Goal: Task Accomplishment & Management: Complete application form

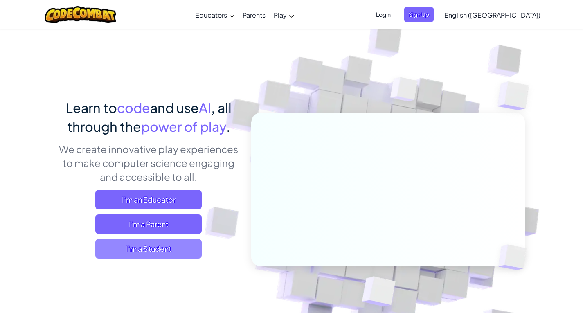
click at [153, 246] on span "I'm a Student" at bounding box center [148, 249] width 106 height 20
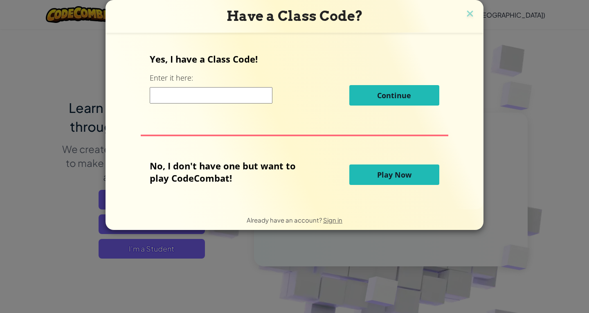
click at [379, 266] on div "Have a Class Code? Yes, I have a Class Code! Enter it here: Continue No, I don'…" at bounding box center [294, 156] width 589 height 313
click at [471, 11] on img at bounding box center [469, 14] width 11 height 12
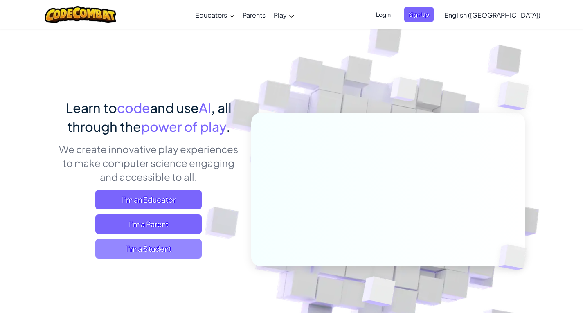
click at [167, 251] on span "I'm a Student" at bounding box center [148, 249] width 106 height 20
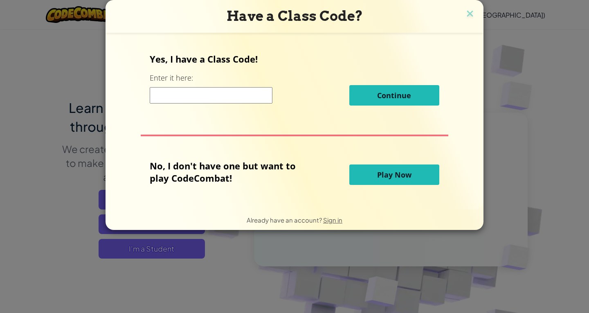
click at [233, 99] on input at bounding box center [211, 95] width 123 height 16
type input "p"
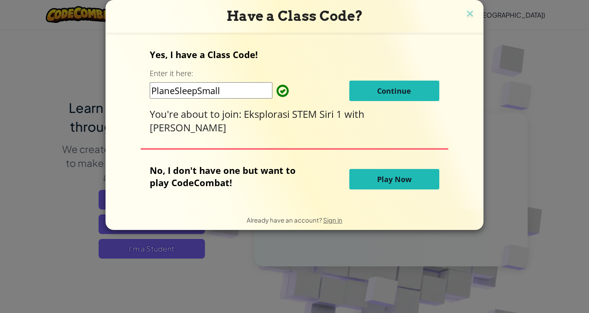
type input "PlaneSleepSmall"
click at [395, 95] on span "Continue" at bounding box center [394, 91] width 34 height 10
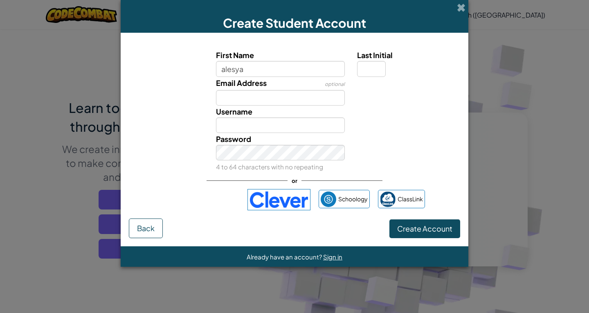
type input "alesya"
type input "Alesya"
click at [245, 97] on input "Email Address" at bounding box center [280, 98] width 129 height 16
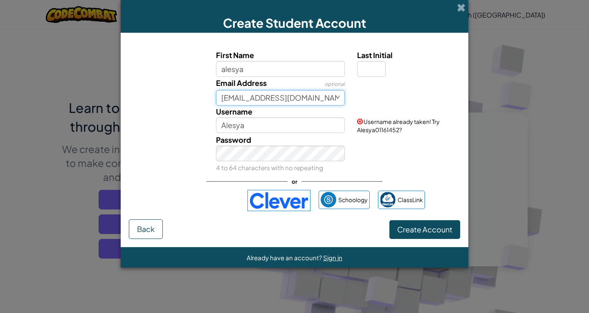
type input "m-12563608@moe-dl.edu.my"
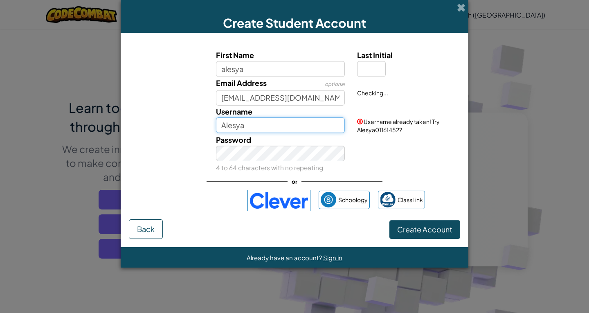
click at [252, 126] on input "Alesya" at bounding box center [280, 125] width 129 height 16
type input "Alesyaror"
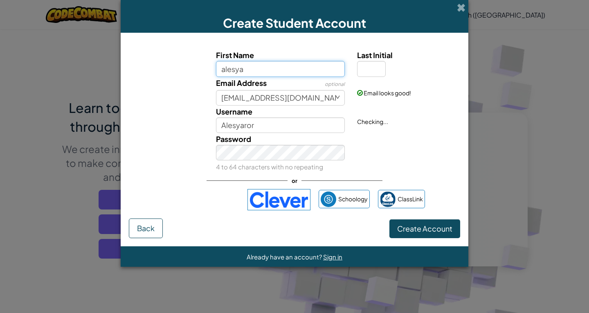
click at [260, 64] on input "alesya" at bounding box center [280, 69] width 129 height 16
type input "alesya najwa binti ajid"
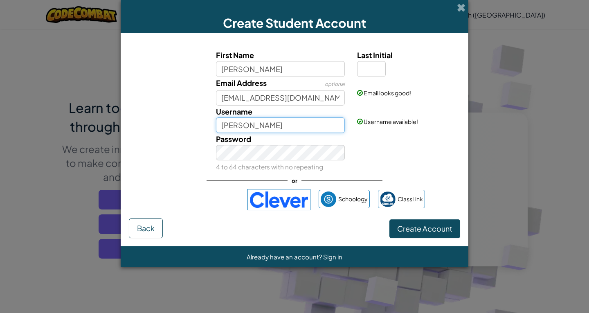
click at [262, 126] on input "Alesya najwa binti ajid" at bounding box center [280, 125] width 129 height 16
click at [307, 121] on input "Alesya najwa binti ajid" at bounding box center [280, 125] width 129 height 16
click at [289, 160] on div "Password 4 to 64 characters with no repeating" at bounding box center [280, 153] width 141 height 40
click at [258, 179] on div "or" at bounding box center [294, 180] width 176 height 17
click at [258, 175] on div "or" at bounding box center [294, 180] width 176 height 17
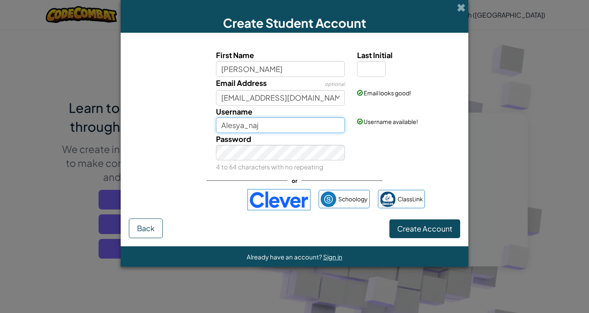
click at [226, 125] on input "Alesya_naj" at bounding box center [280, 125] width 129 height 16
type input "alesya^-^"
click at [339, 222] on div "Create Account Back" at bounding box center [294, 228] width 331 height 20
click at [401, 230] on span "Create Account" at bounding box center [424, 228] width 55 height 9
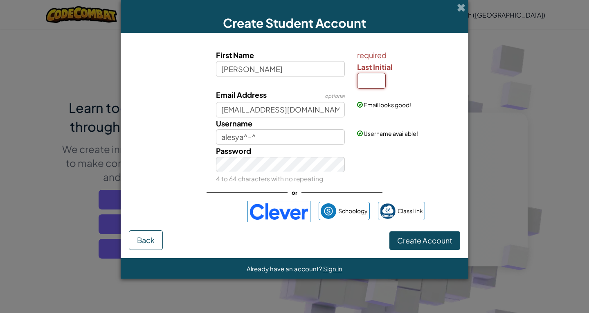
click at [369, 83] on input "Last Initial" at bounding box center [371, 81] width 29 height 16
type input "d"
click at [389, 231] on button "Create Account" at bounding box center [424, 240] width 71 height 19
type input "Alesya najwa binti ajidD"
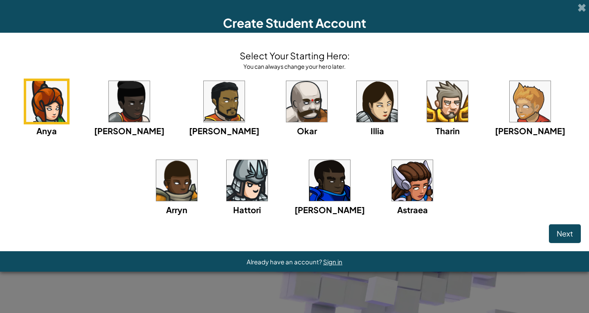
click at [392, 195] on img at bounding box center [412, 180] width 41 height 41
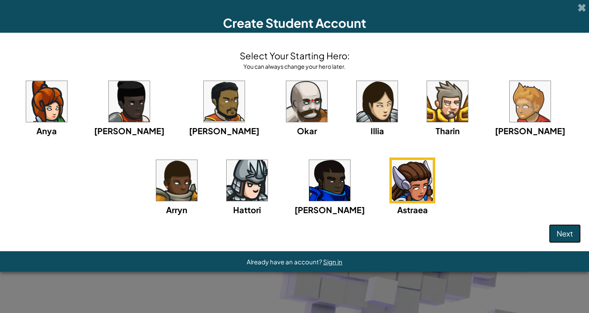
click at [573, 234] on button "Next" at bounding box center [565, 233] width 32 height 19
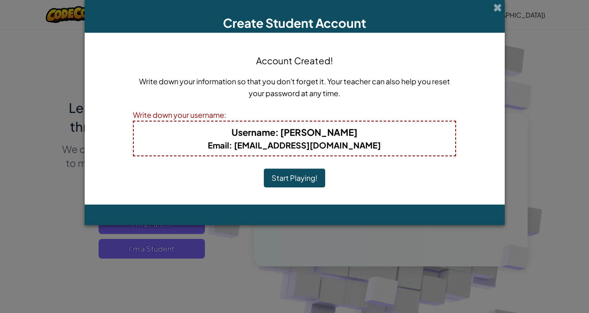
click at [294, 146] on b "Email : m-12563608@moe-dl.edu.my" at bounding box center [294, 145] width 173 height 10
click at [294, 145] on b "Email : m-12563608@moe-dl.edu.my" at bounding box center [294, 145] width 173 height 10
drag, startPoint x: 232, startPoint y: 132, endPoint x: 413, endPoint y: 135, distance: 180.7
click at [413, 135] on h4 "Username : Alesya najwa binti ajidD" at bounding box center [294, 132] width 305 height 13
drag, startPoint x: 410, startPoint y: 135, endPoint x: 385, endPoint y: 139, distance: 25.7
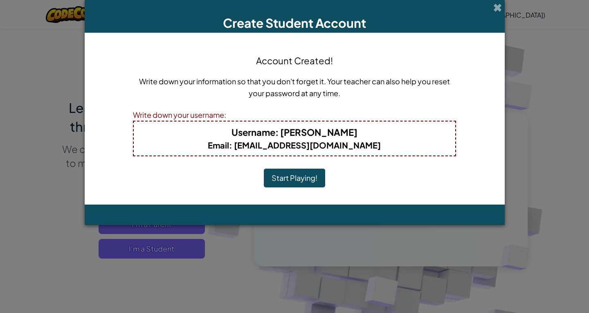
click at [409, 135] on h4 "Username : Alesya najwa binti ajidD" at bounding box center [294, 132] width 305 height 13
click at [511, 144] on div "Create Student Account Account Created! Write down your information so that you…" at bounding box center [294, 156] width 589 height 313
click at [298, 177] on button "Start Playing!" at bounding box center [294, 177] width 61 height 19
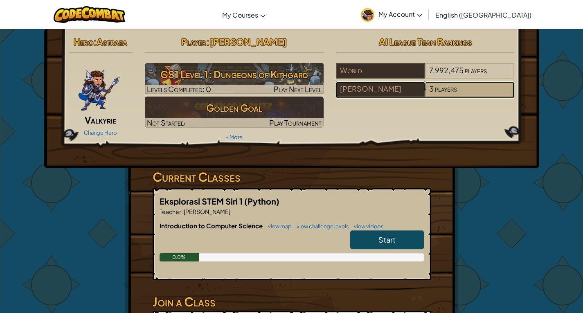
click at [450, 87] on span "players" at bounding box center [446, 88] width 22 height 9
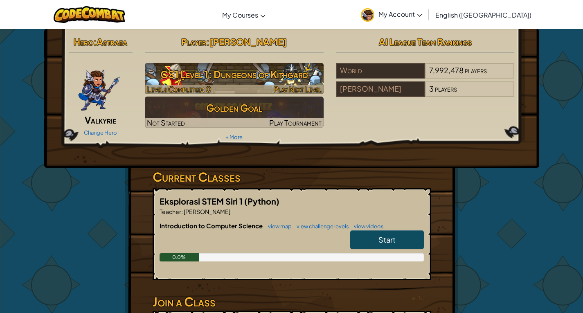
click at [269, 86] on div at bounding box center [234, 89] width 179 height 9
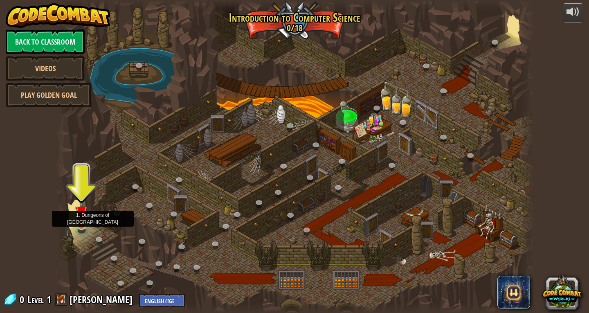
click at [81, 224] on img at bounding box center [81, 212] width 12 height 28
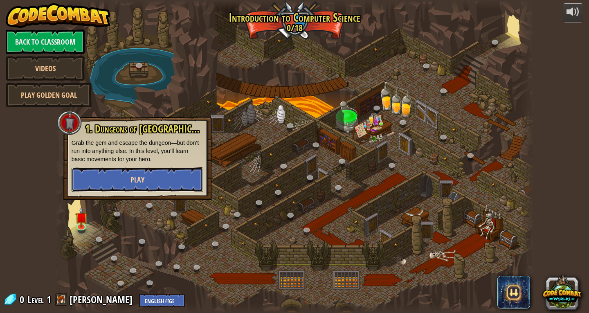
click at [116, 187] on button "Play" at bounding box center [138, 179] width 132 height 25
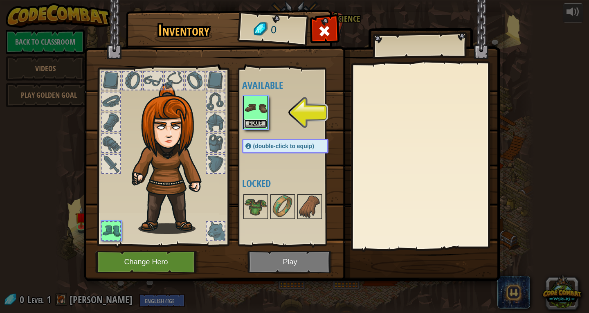
click at [256, 120] on button "Equip" at bounding box center [255, 123] width 23 height 9
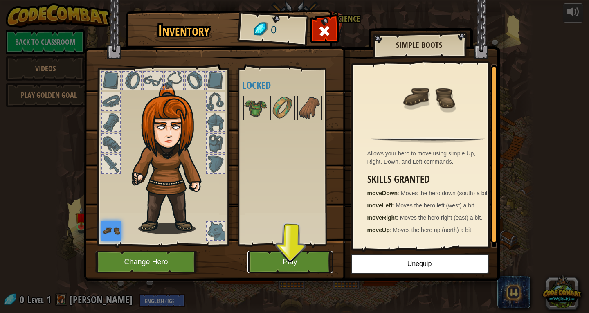
click at [292, 270] on button "Play" at bounding box center [289, 262] width 85 height 22
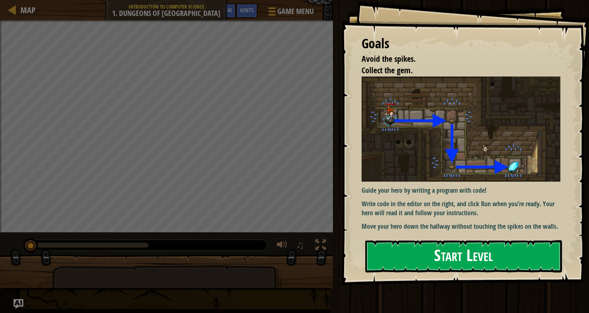
click at [414, 244] on button "Start Level" at bounding box center [463, 256] width 197 height 32
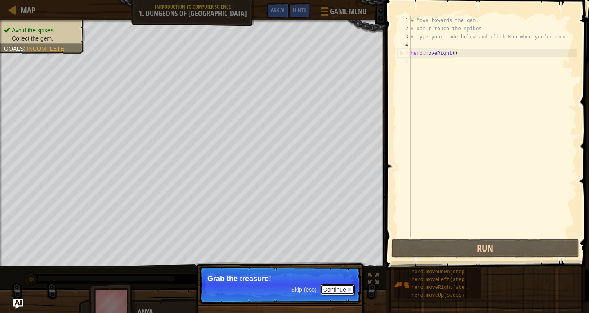
click at [333, 292] on button "Continue" at bounding box center [338, 289] width 34 height 11
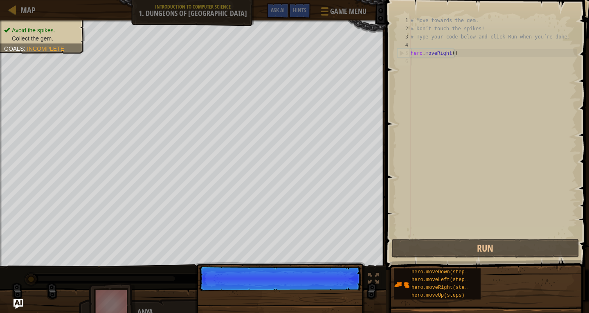
scroll to position [4, 0]
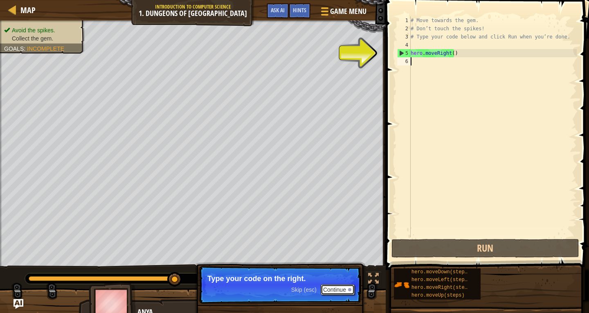
click at [348, 295] on button "Continue" at bounding box center [338, 289] width 34 height 11
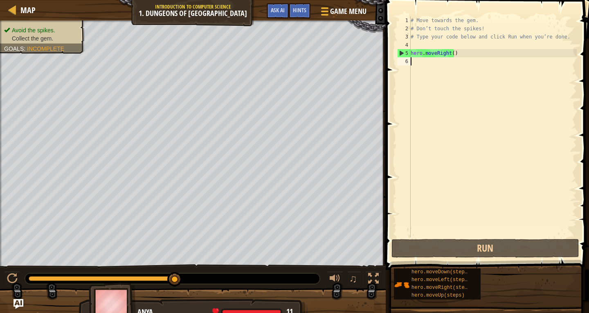
click at [449, 63] on div "# Move towards the gem. # Don’t touch the spikes! # Type your code below and cl…" at bounding box center [493, 134] width 168 height 237
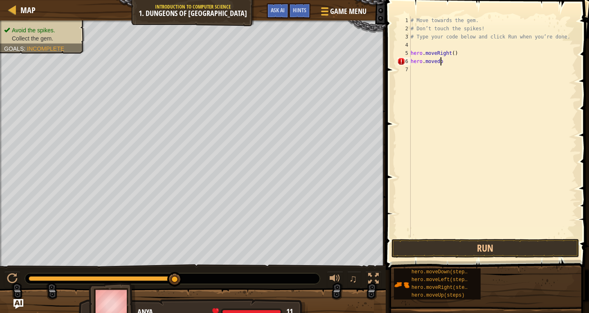
scroll to position [4, 2]
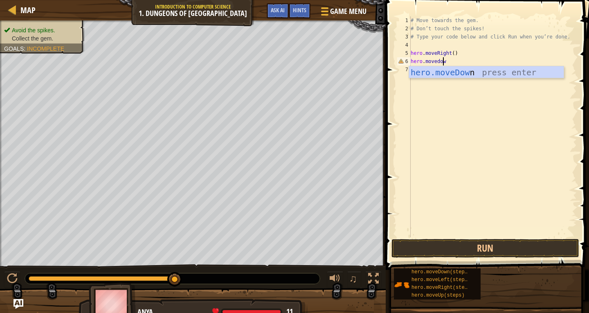
type textarea "hero.movedown"
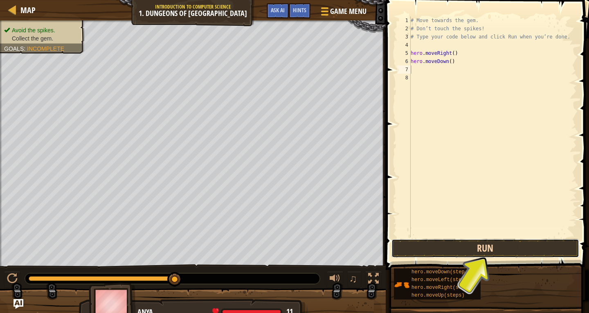
click at [447, 250] on button "Run" at bounding box center [485, 248] width 188 height 19
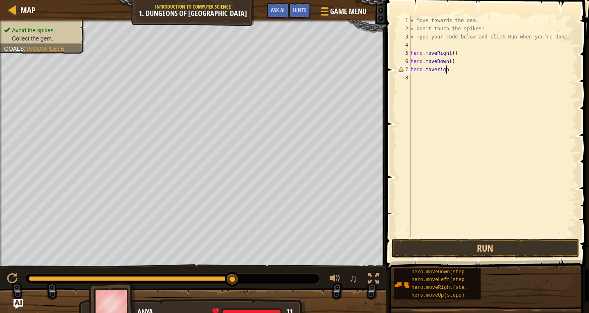
scroll to position [4, 2]
type textarea "hero.moveright"
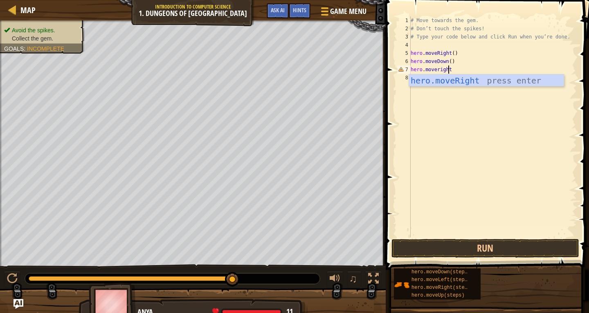
scroll to position [4, 0]
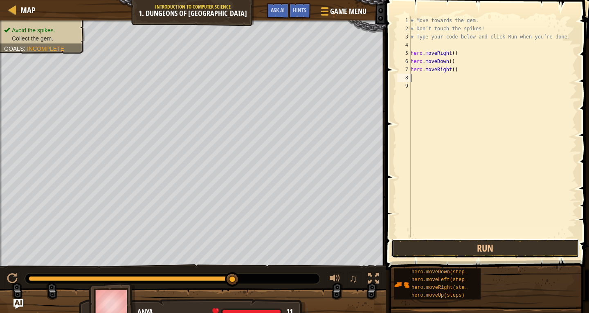
drag, startPoint x: 486, startPoint y: 247, endPoint x: 481, endPoint y: 233, distance: 15.1
click at [486, 244] on button "Run" at bounding box center [485, 248] width 188 height 19
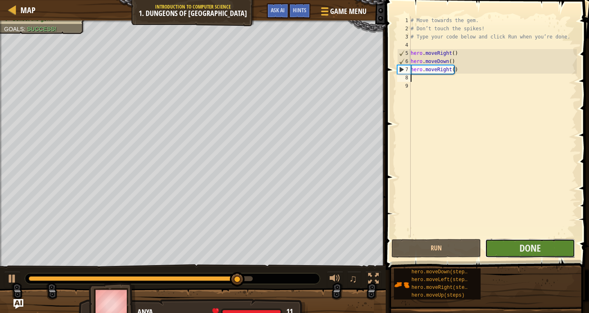
click at [533, 256] on button "Done" at bounding box center [530, 248] width 90 height 19
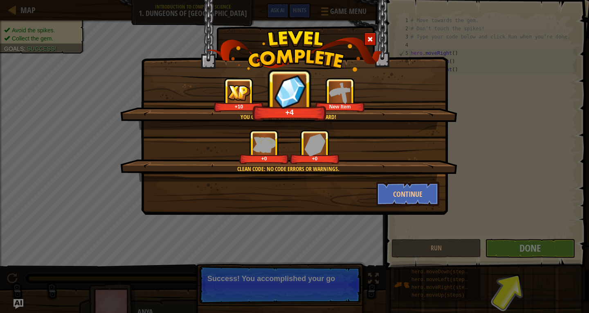
click at [293, 154] on div "+0" at bounding box center [314, 147] width 49 height 34
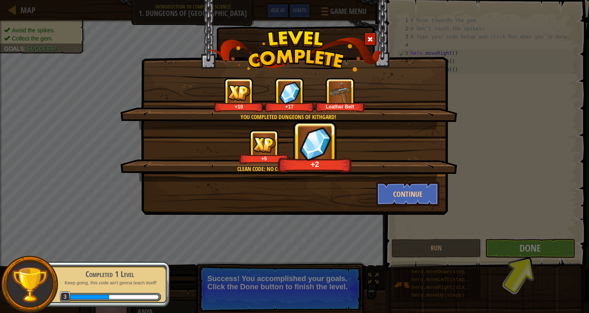
click at [523, 261] on div "You completed Dungeons of Kithgard! +10 +17 Leather Belt Clean code: no code er…" at bounding box center [294, 156] width 589 height 313
click at [519, 254] on div "You completed Dungeons of Kithgard! +10 +17 Leather Belt Clean code: no code er…" at bounding box center [294, 156] width 589 height 313
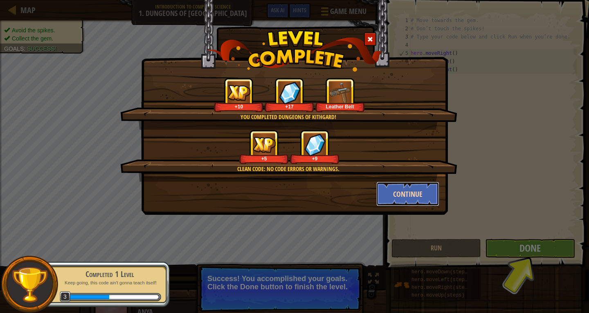
click at [395, 200] on button "Continue" at bounding box center [407, 194] width 63 height 25
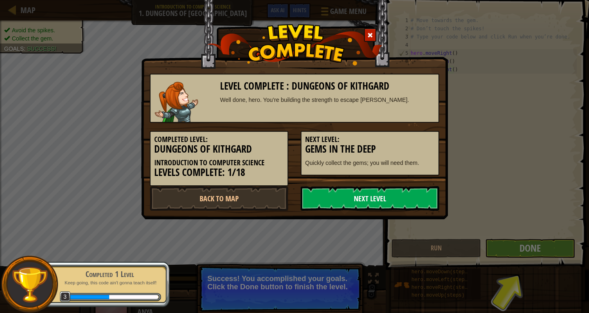
click at [342, 197] on link "Next Level" at bounding box center [370, 198] width 139 height 25
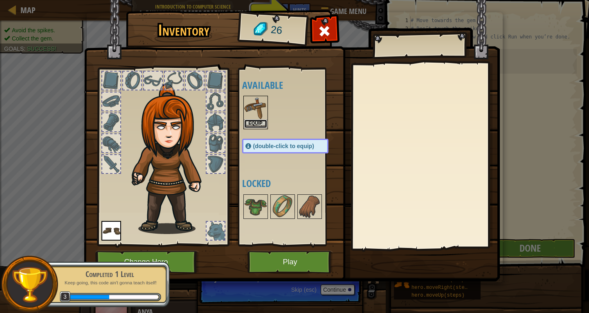
click at [255, 126] on button "Equip" at bounding box center [255, 123] width 23 height 9
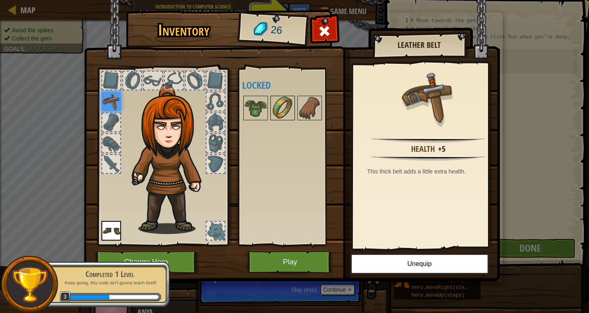
drag, startPoint x: 257, startPoint y: 109, endPoint x: 277, endPoint y: 107, distance: 19.7
click at [275, 107] on div "Available Equip Equip (double-click to equip) Locked" at bounding box center [293, 157] width 103 height 170
drag, startPoint x: 279, startPoint y: 107, endPoint x: 305, endPoint y: 107, distance: 25.4
click at [285, 107] on img at bounding box center [282, 107] width 23 height 23
click at [306, 108] on img at bounding box center [309, 107] width 23 height 23
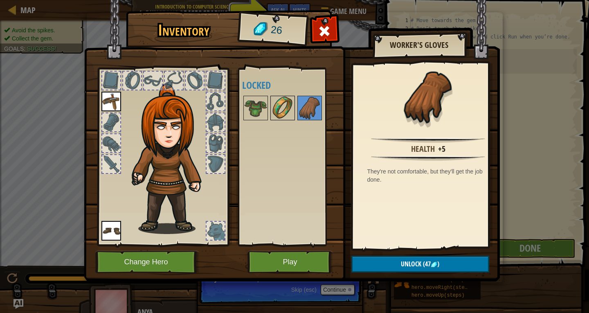
click at [283, 110] on img at bounding box center [282, 107] width 23 height 23
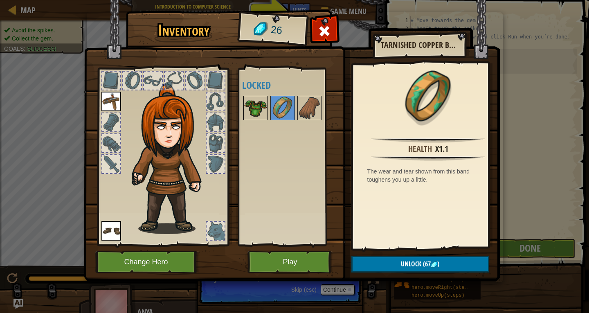
click at [261, 113] on img at bounding box center [255, 107] width 23 height 23
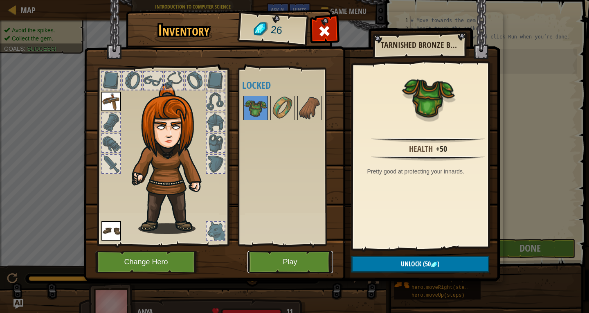
click at [266, 268] on button "Play" at bounding box center [289, 262] width 85 height 22
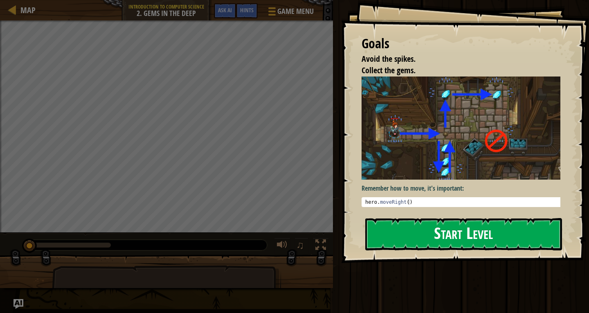
click at [437, 234] on button "Start Level" at bounding box center [463, 234] width 197 height 32
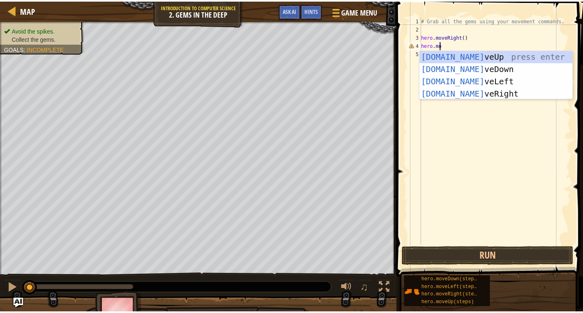
scroll to position [4, 1]
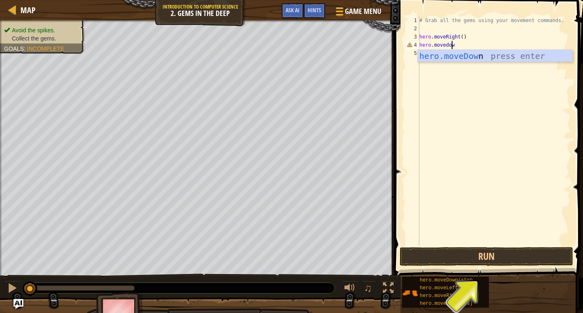
type textarea "hero.movedown"
drag, startPoint x: 460, startPoint y: 85, endPoint x: 458, endPoint y: 100, distance: 14.8
click at [461, 95] on div "# Grab all the gems using your movement commands. hero . moveRight ( ) hero . m…" at bounding box center [493, 138] width 153 height 245
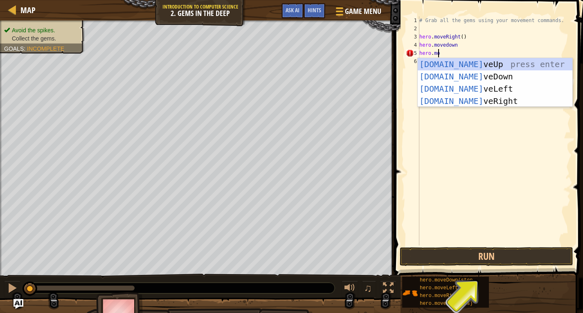
scroll to position [4, 1]
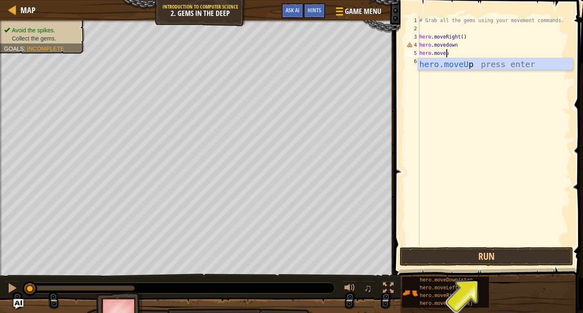
type textarea "hero.moveup"
click at [472, 118] on div "# Grab all the gems using your movement commands. hero . moveRight ( ) hero . m…" at bounding box center [493, 138] width 153 height 245
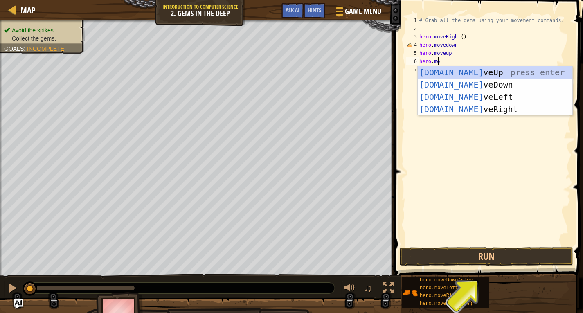
scroll to position [4, 1]
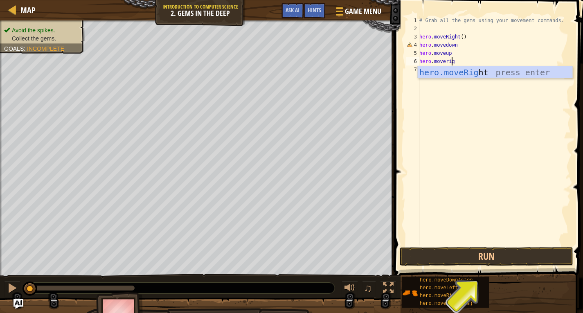
type textarea "hero.moveright"
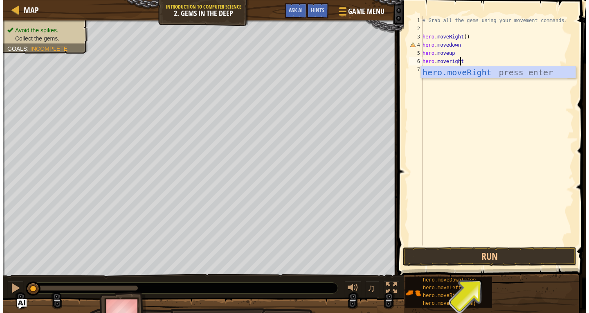
scroll to position [4, 0]
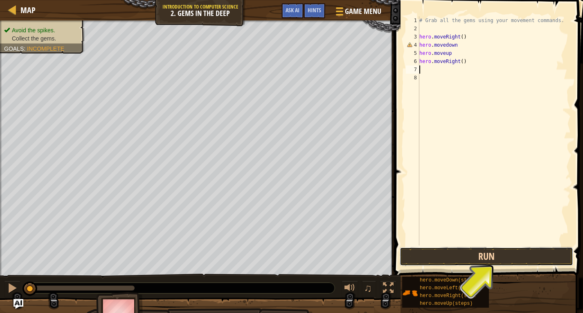
drag, startPoint x: 516, startPoint y: 259, endPoint x: 449, endPoint y: 258, distance: 66.7
click at [514, 259] on button "Run" at bounding box center [485, 256] width 173 height 19
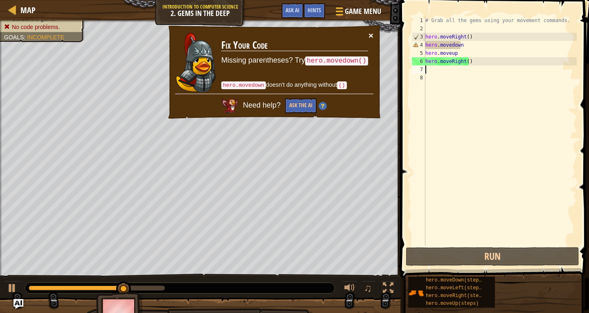
drag, startPoint x: 377, startPoint y: 29, endPoint x: 371, endPoint y: 33, distance: 6.8
click at [375, 31] on div "× Fix Your Code Missing parentheses? Try hero.movedown() hero.movedown doesn't …" at bounding box center [274, 72] width 215 height 95
click at [370, 35] on button "×" at bounding box center [370, 35] width 5 height 9
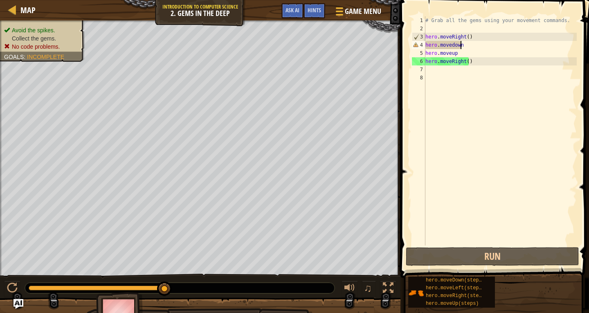
click at [477, 46] on div "# Grab all the gems using your movement commands. hero . moveRight ( ) hero . m…" at bounding box center [500, 138] width 153 height 245
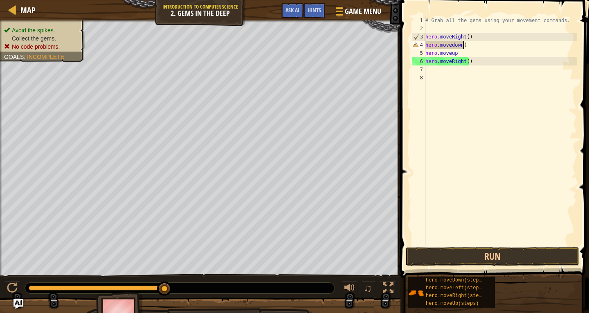
scroll to position [4, 3]
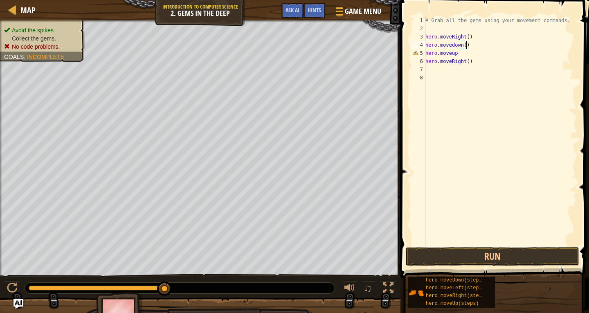
click at [472, 55] on div "# Grab all the gems using your movement commands. hero . moveRight ( ) hero . m…" at bounding box center [500, 138] width 153 height 245
click at [525, 249] on button "Run" at bounding box center [492, 256] width 173 height 19
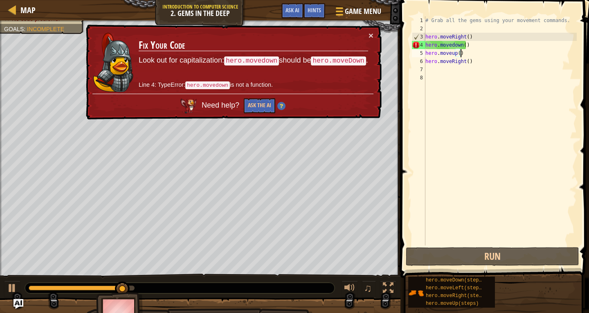
click at [444, 38] on div "# Grab all the gems using your movement commands. hero . moveRight ( ) hero . m…" at bounding box center [500, 138] width 153 height 245
click at [451, 43] on div "# Grab all the gems using your movement commands. hero . moveRight ( ) hero . m…" at bounding box center [500, 138] width 153 height 245
click at [454, 43] on div "# Grab all the gems using your movement commands. hero . moveRight ( ) hero . m…" at bounding box center [500, 130] width 153 height 229
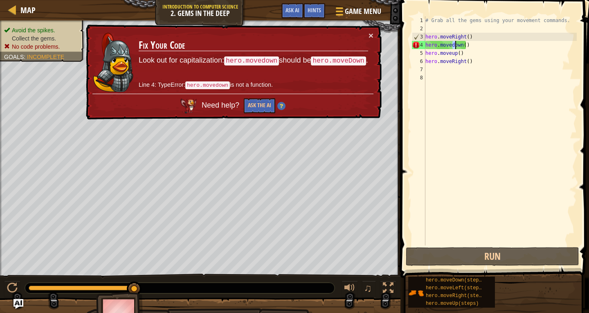
click at [451, 44] on div "# Grab all the gems using your movement commands. hero . moveRight ( ) hero . m…" at bounding box center [500, 130] width 153 height 229
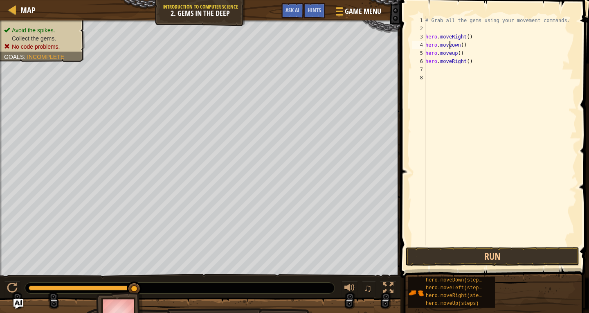
scroll to position [4, 2]
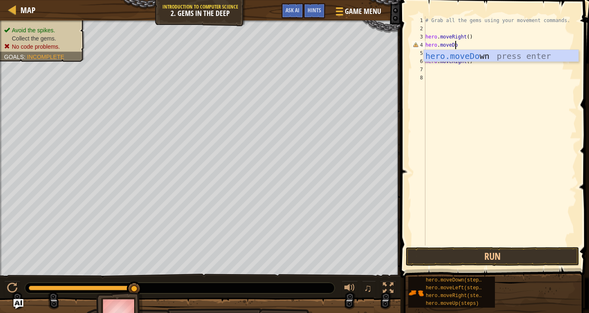
type textarea "hero.moveDown"
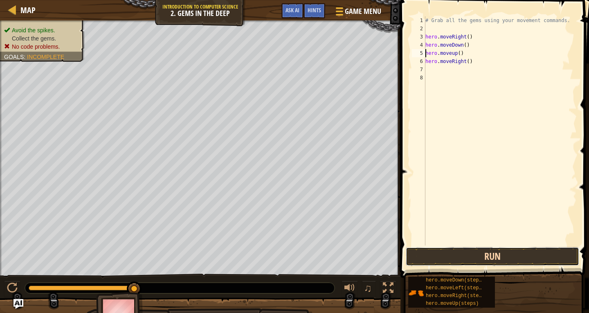
click at [510, 256] on button "Run" at bounding box center [492, 256] width 173 height 19
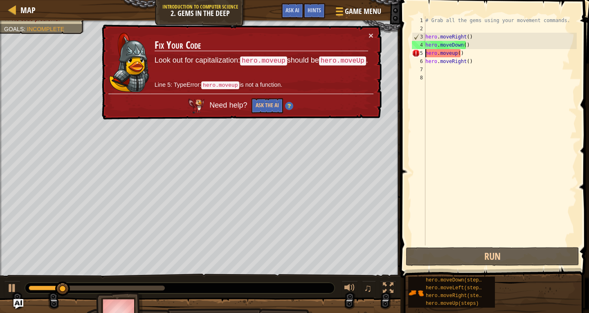
click at [449, 54] on div "# Grab all the gems using your movement commands. hero . moveRight ( ) hero . m…" at bounding box center [500, 138] width 153 height 245
click at [450, 53] on div "# Grab all the gems using your movement commands. hero . moveRight ( ) hero . m…" at bounding box center [500, 138] width 153 height 245
click at [456, 51] on div "# Grab all the gems using your movement commands. hero . moveRight ( ) hero . m…" at bounding box center [500, 138] width 153 height 245
click at [451, 52] on div "# Grab all the gems using your movement commands. hero . moveRight ( ) hero . m…" at bounding box center [500, 138] width 153 height 245
click at [453, 52] on div "# Grab all the gems using your movement commands. hero . moveRight ( ) hero . m…" at bounding box center [500, 138] width 153 height 245
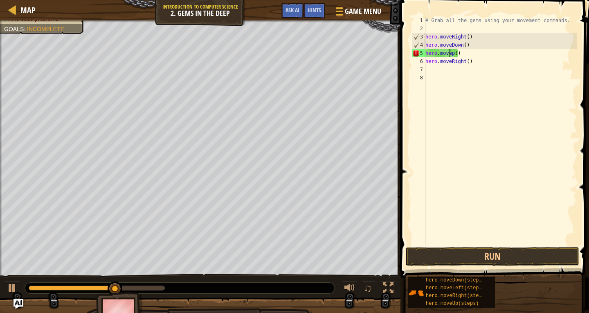
type textarea "hero.moveUp()"
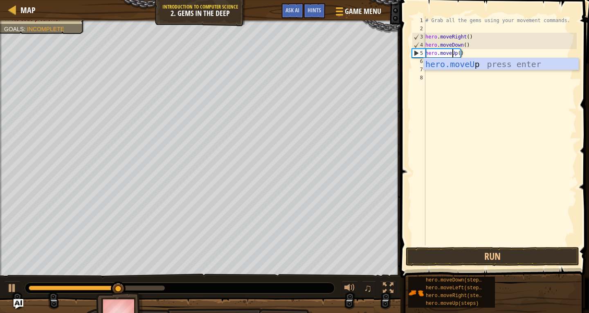
scroll to position [4, 2]
click at [509, 102] on div "# Grab all the gems using your movement commands. hero . moveRight ( ) hero . m…" at bounding box center [500, 138] width 153 height 245
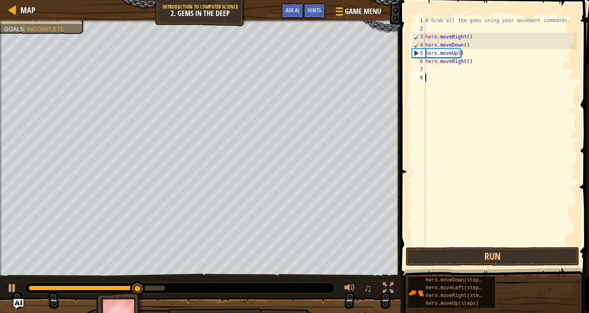
scroll to position [4, 0]
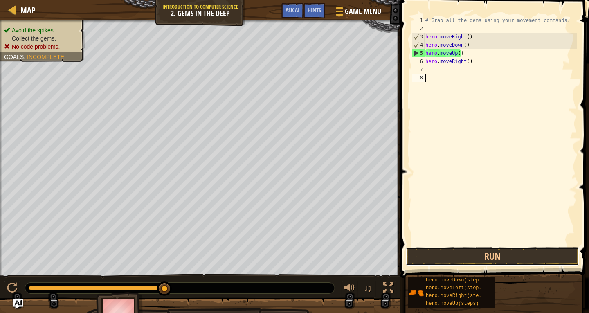
click at [500, 247] on div "1 2 3 4 5 6 7 8 # Grab all the gems using your movement commands. hero . moveRi…" at bounding box center [493, 155] width 191 height 302
click at [433, 249] on button "Run" at bounding box center [492, 256] width 173 height 19
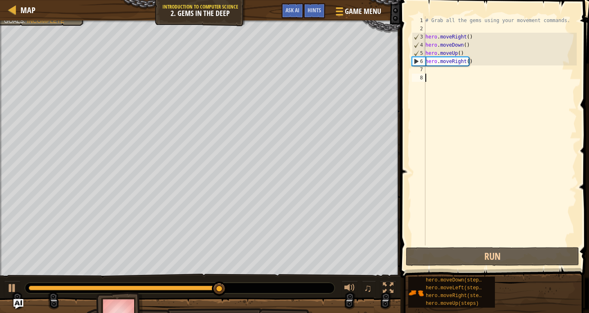
click at [431, 72] on div "# Grab all the gems using your movement commands. hero . moveRight ( ) hero . m…" at bounding box center [500, 138] width 153 height 245
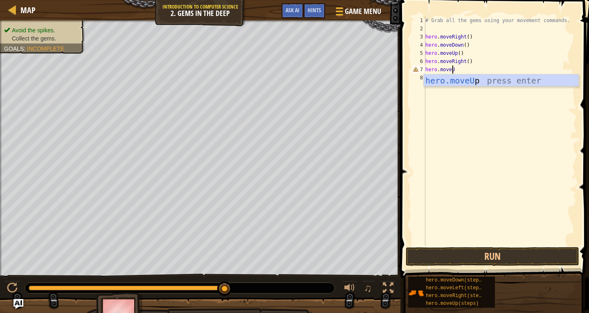
scroll to position [4, 2]
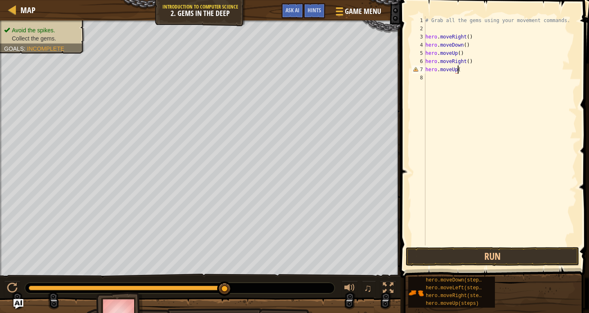
type textarea "hero.moveUp()"
click at [432, 76] on div "# Grab all the gems using your movement commands. hero . moveRight ( ) hero . m…" at bounding box center [500, 138] width 153 height 245
type textarea "hero.moveLeft()"
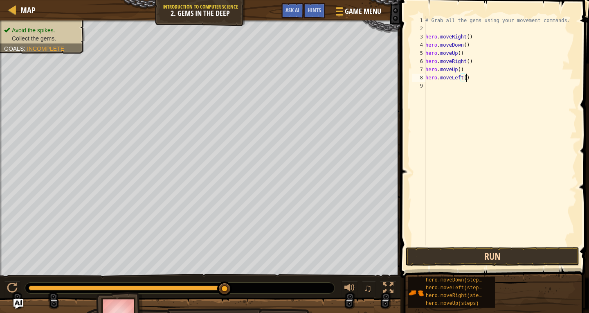
click at [484, 266] on span at bounding box center [495, 127] width 195 height 302
click at [483, 264] on button "Run" at bounding box center [492, 256] width 173 height 19
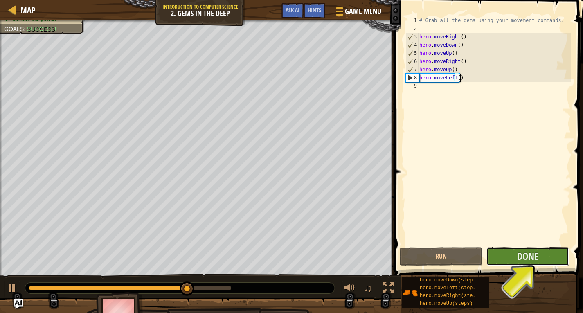
click at [534, 264] on button "Done" at bounding box center [527, 256] width 83 height 19
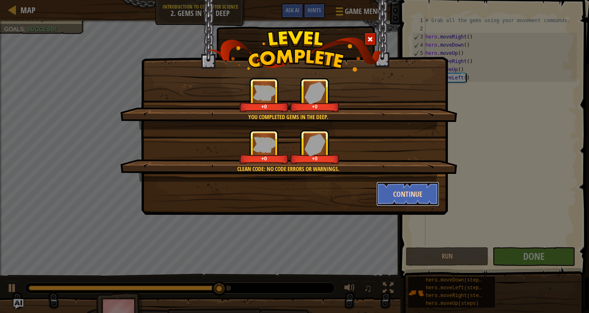
click at [410, 193] on button "Continue" at bounding box center [407, 194] width 63 height 25
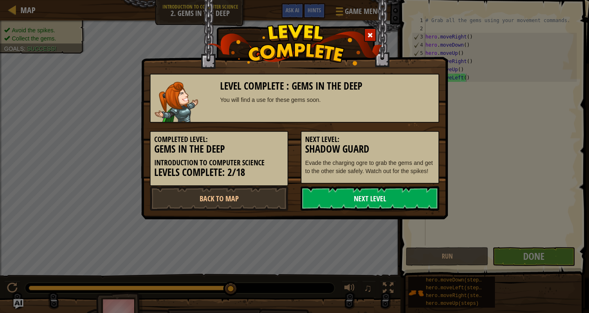
click at [343, 202] on link "Next Level" at bounding box center [370, 198] width 139 height 25
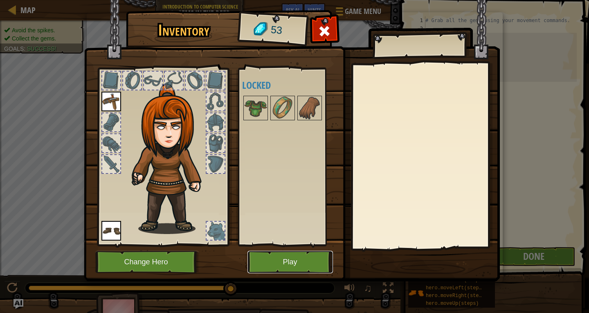
click at [278, 258] on button "Play" at bounding box center [289, 262] width 85 height 22
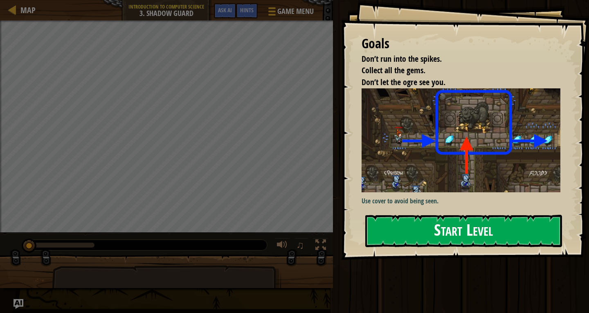
click at [449, 230] on button "Start Level" at bounding box center [463, 231] width 197 height 32
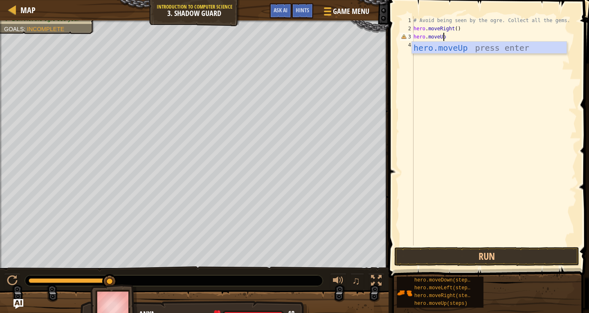
scroll to position [4, 2]
type textarea "hero.moveUp()"
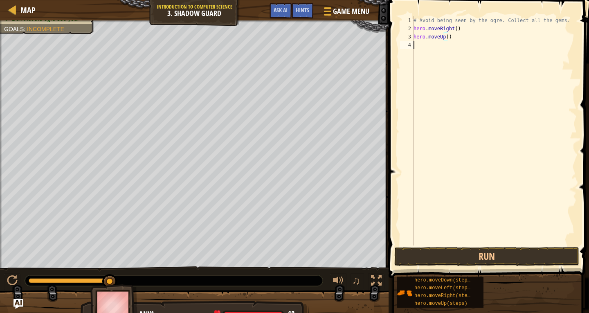
click at [435, 47] on div "# Avoid being seen by the ogre. Collect all the gems. hero . moveRight ( ) hero…" at bounding box center [494, 138] width 165 height 245
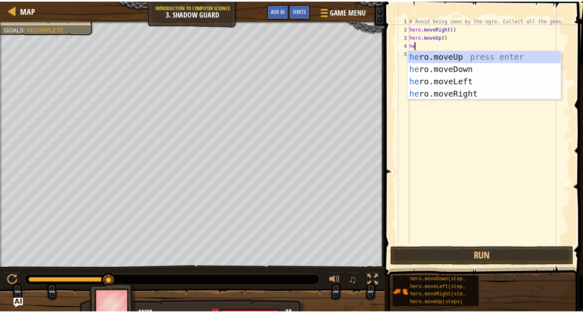
scroll to position [4, 0]
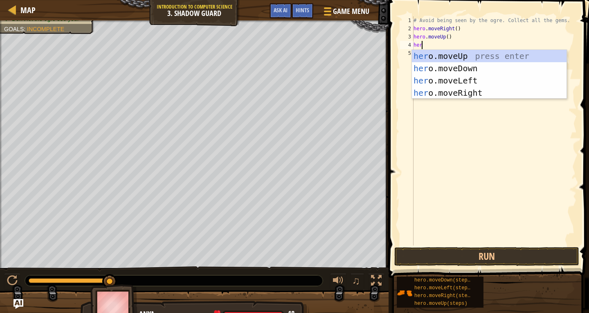
type textarea "hero"
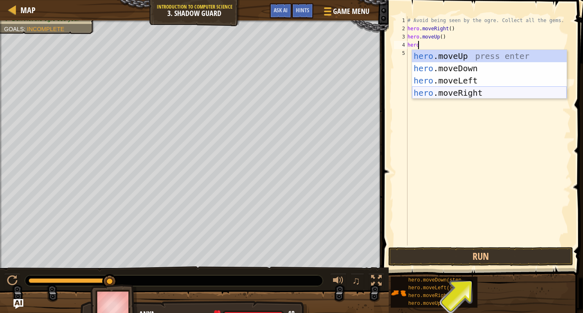
click at [471, 93] on div "hero .moveUp press enter hero .moveDown press enter hero .moveLeft press enter …" at bounding box center [489, 87] width 155 height 74
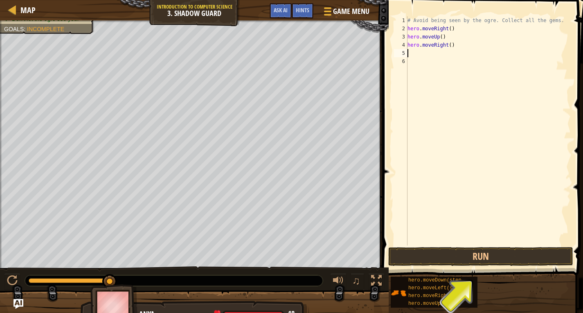
scroll to position [4, 0]
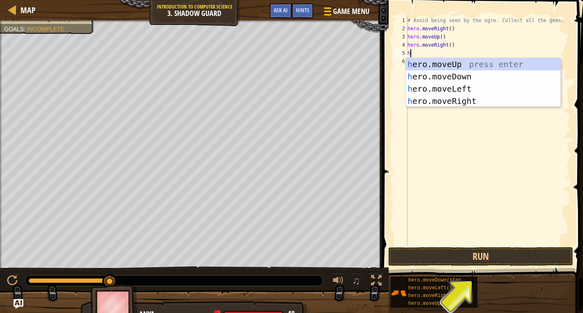
type textarea "her"
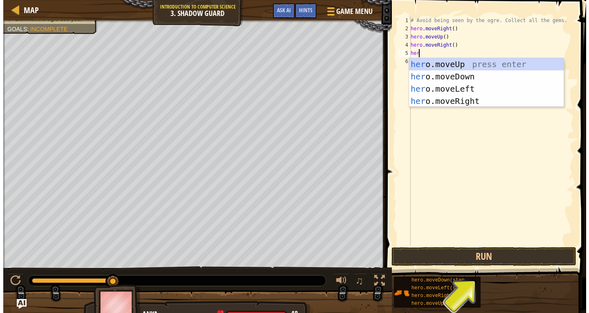
scroll to position [4, 0]
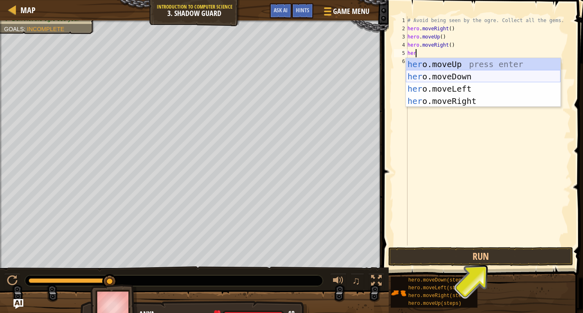
click at [446, 76] on div "her o.moveUp press enter her o.moveDown press enter her o.moveLeft press enter …" at bounding box center [483, 95] width 155 height 74
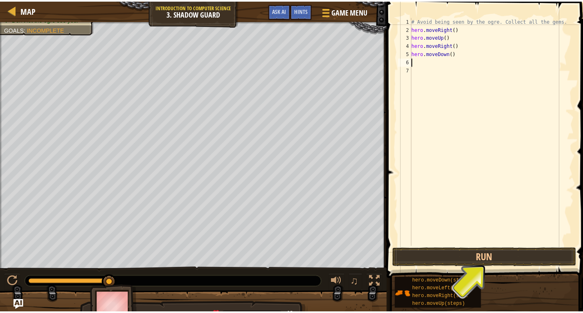
scroll to position [4, 0]
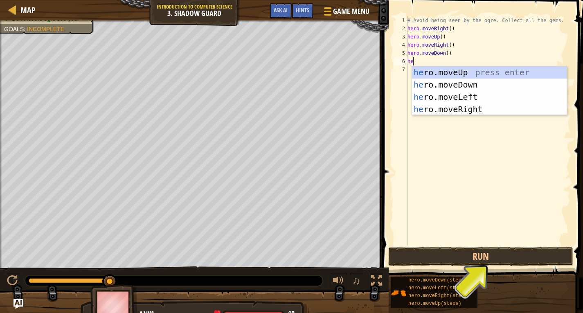
type textarea "her"
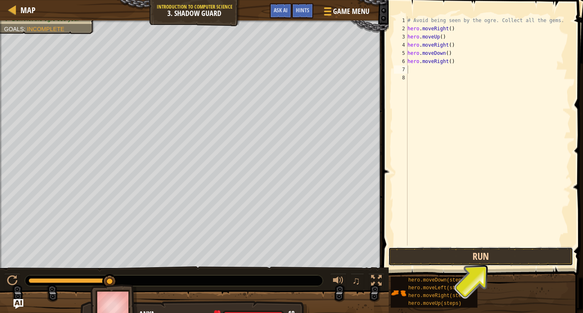
click at [486, 253] on button "Run" at bounding box center [480, 256] width 185 height 19
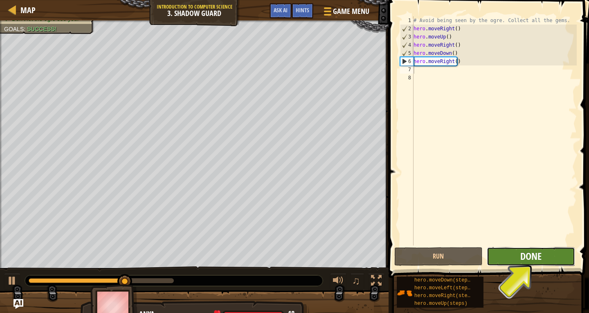
click at [526, 258] on span "Done" at bounding box center [530, 255] width 21 height 13
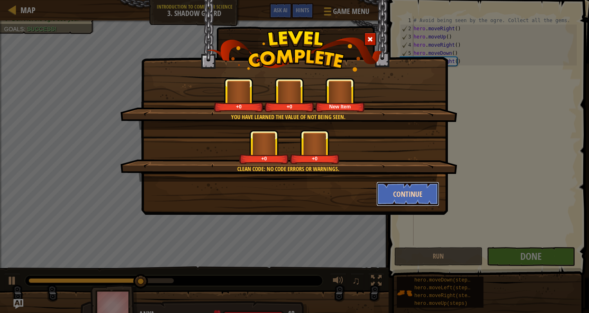
drag, startPoint x: 379, startPoint y: 184, endPoint x: 383, endPoint y: 187, distance: 4.9
click at [383, 187] on button "Continue" at bounding box center [407, 194] width 63 height 25
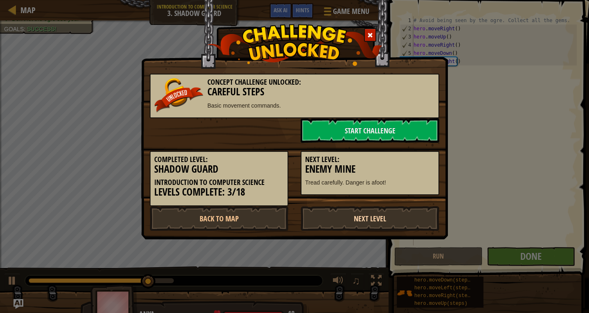
click at [330, 215] on link "Next Level" at bounding box center [370, 218] width 139 height 25
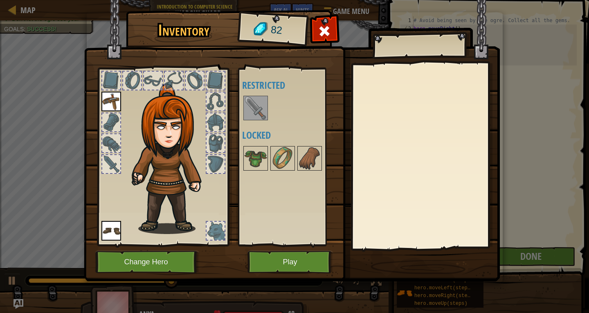
click at [254, 100] on img at bounding box center [255, 107] width 23 height 23
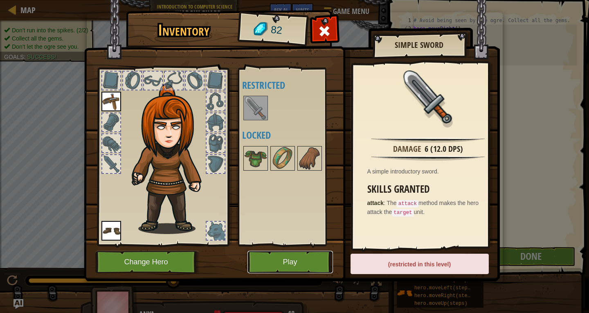
click at [308, 264] on button "Play" at bounding box center [289, 262] width 85 height 22
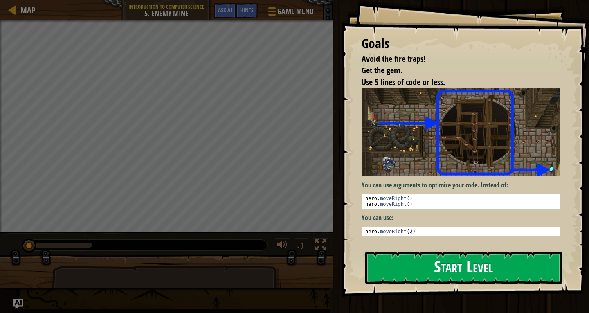
click at [390, 267] on button "Start Level" at bounding box center [463, 267] width 197 height 32
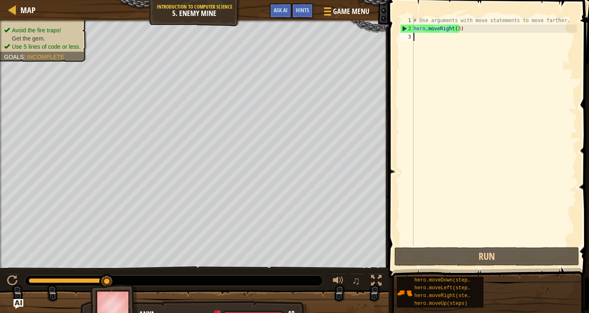
scroll to position [4, 0]
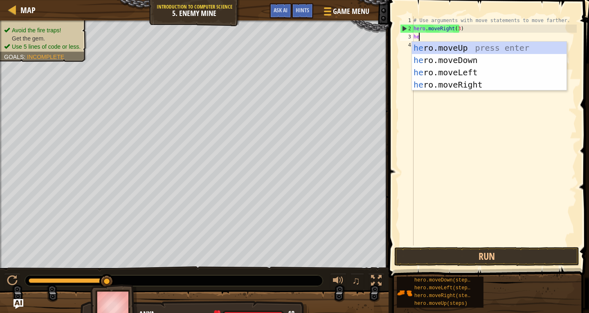
type textarea "her"
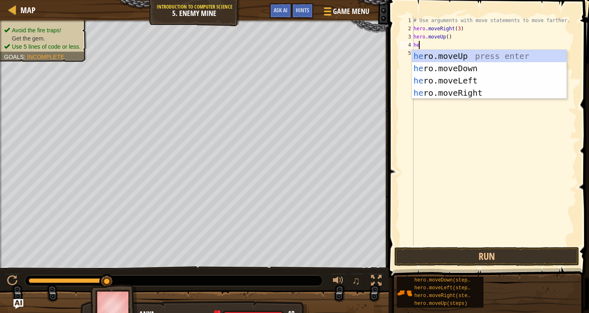
type textarea "her"
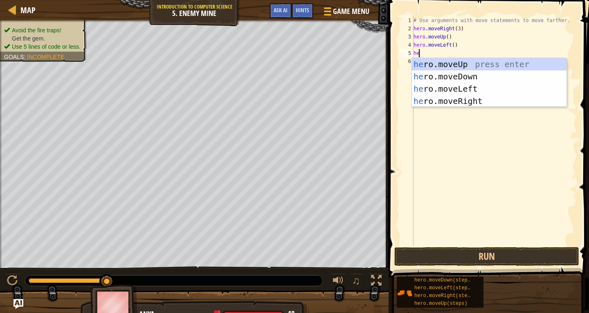
scroll to position [4, 0]
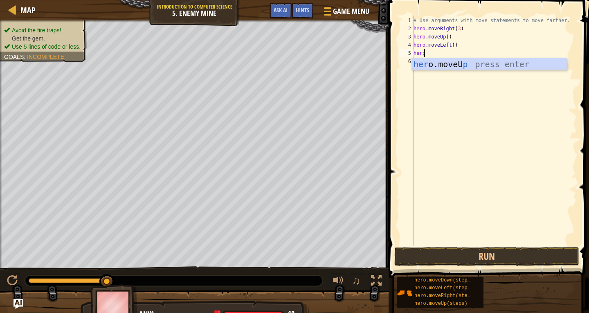
type textarea "her"
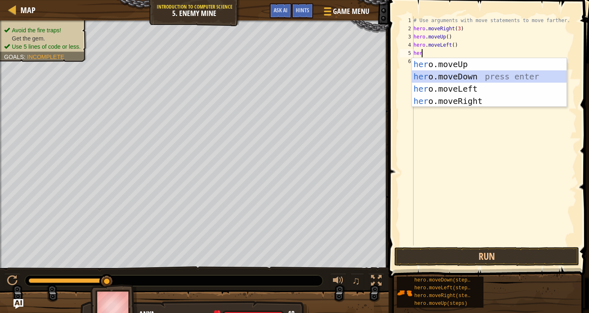
scroll to position [4, 0]
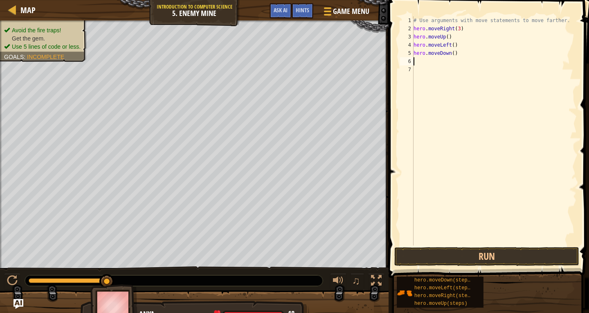
type textarea "j"
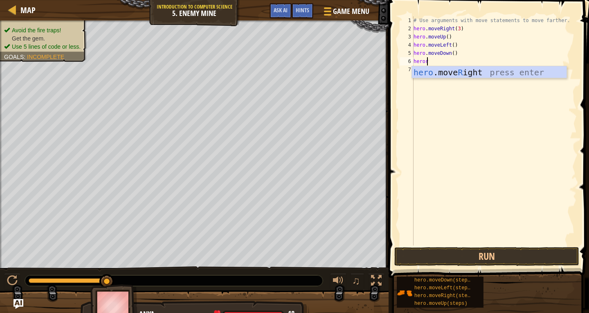
scroll to position [4, 1]
type textarea "hero"
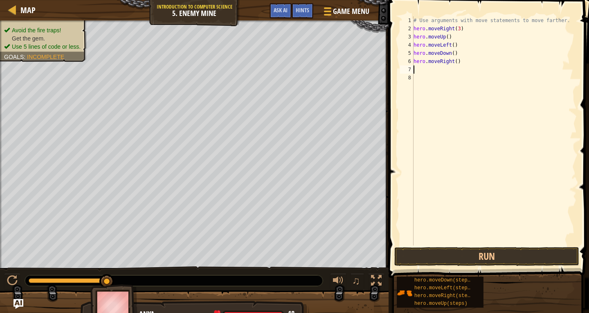
scroll to position [4, 0]
click at [496, 252] on button "Run" at bounding box center [486, 256] width 185 height 19
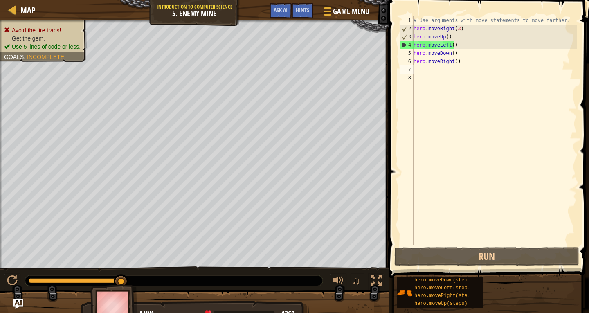
click at [449, 47] on div "# Use arguments with move statements to move farther. hero . moveRight ( 3 ) he…" at bounding box center [494, 138] width 165 height 245
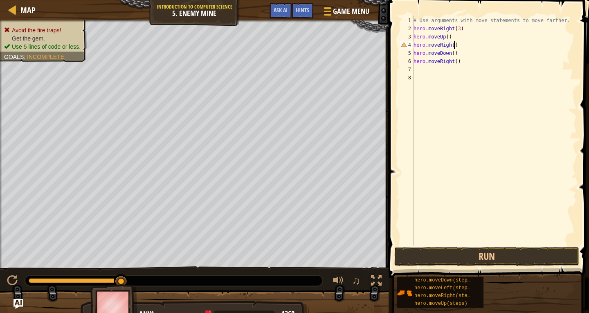
scroll to position [4, 3]
click at [500, 263] on button "Run" at bounding box center [486, 256] width 185 height 19
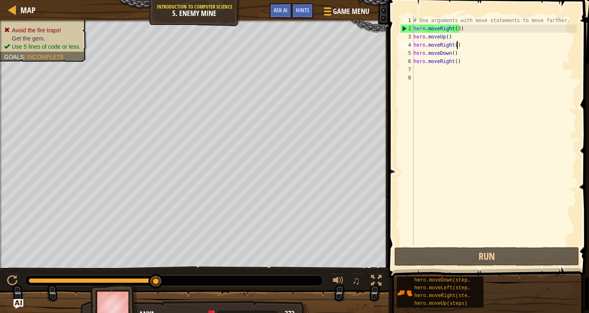
click at [455, 27] on div "# Use arguments with move statements to move farther. hero . moveRight ( 3 ) he…" at bounding box center [494, 138] width 165 height 245
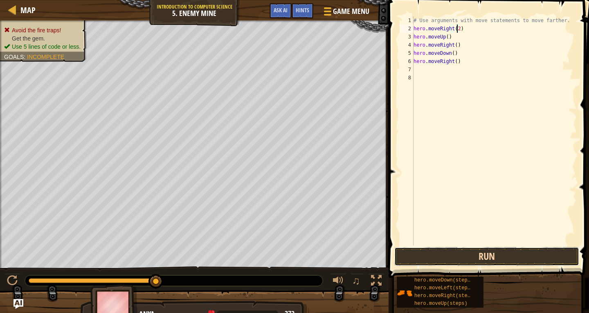
click at [501, 264] on button "Run" at bounding box center [486, 256] width 185 height 19
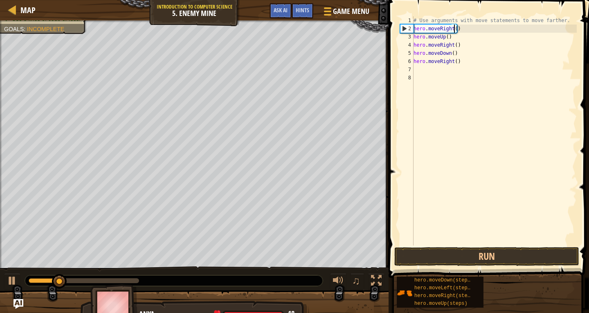
type textarea "hero.moveRight(3)"
click at [423, 76] on div "# Use arguments with move statements to move farther. hero . moveRight ( 3 ) he…" at bounding box center [494, 138] width 165 height 245
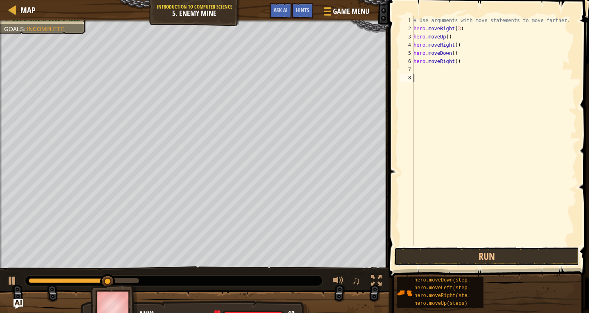
drag, startPoint x: 472, startPoint y: 252, endPoint x: 413, endPoint y: 234, distance: 61.6
click at [470, 253] on button "Run" at bounding box center [486, 256] width 185 height 19
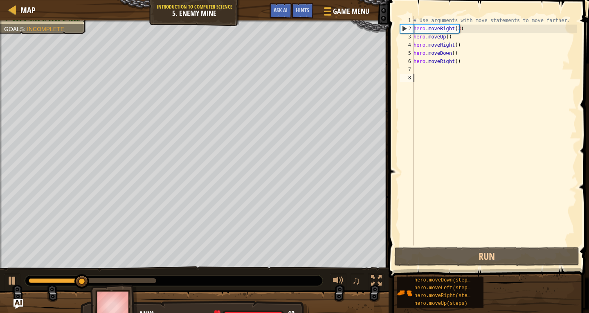
click at [445, 61] on div "# Use arguments with move statements to move farther. hero . moveRight ( 3 ) he…" at bounding box center [494, 138] width 165 height 245
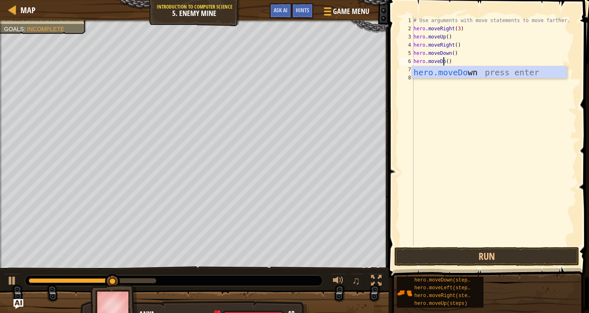
scroll to position [4, 3]
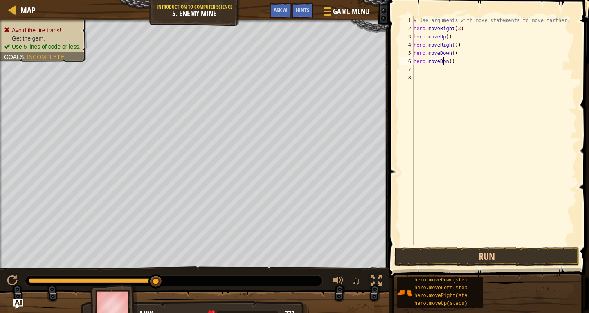
type textarea "hero.moveDown()"
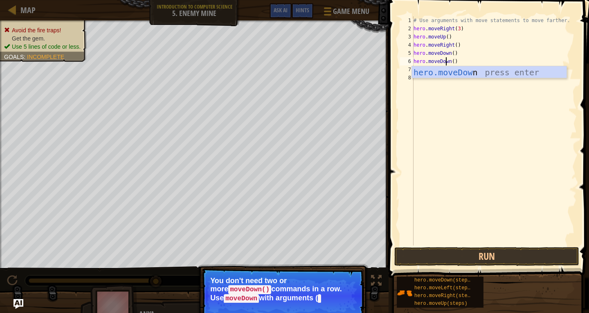
click at [448, 231] on div "# Use arguments with move statements to move farther. hero . moveRight ( 3 ) he…" at bounding box center [494, 138] width 165 height 245
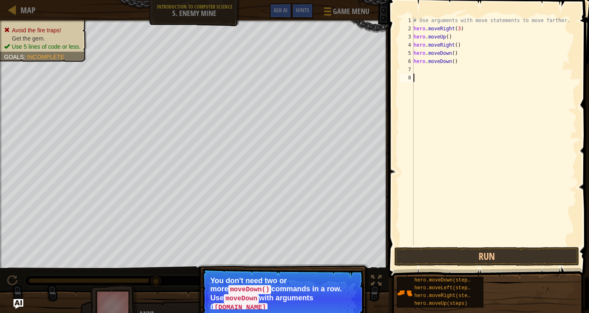
scroll to position [4, 0]
click at [449, 53] on div "# Use arguments with move statements to move farther. hero . moveRight ( 3 ) he…" at bounding box center [494, 138] width 165 height 245
click at [451, 52] on div "# Use arguments with move statements to move farther. hero . moveRight ( 3 ) he…" at bounding box center [494, 138] width 165 height 245
click at [447, 61] on div "# Use arguments with move statements to move farther. hero . moveRight ( 3 ) he…" at bounding box center [494, 138] width 165 height 245
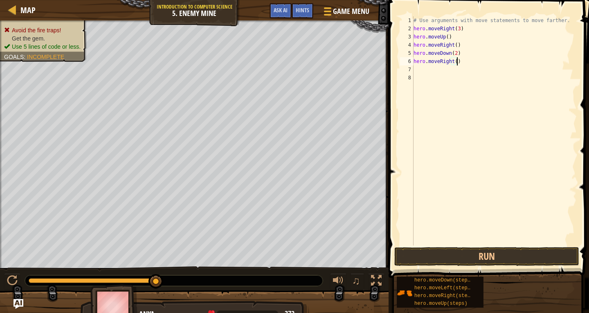
click at [453, 52] on div "# Use arguments with move statements to move farther. hero . moveRight ( 3 ) he…" at bounding box center [494, 138] width 165 height 245
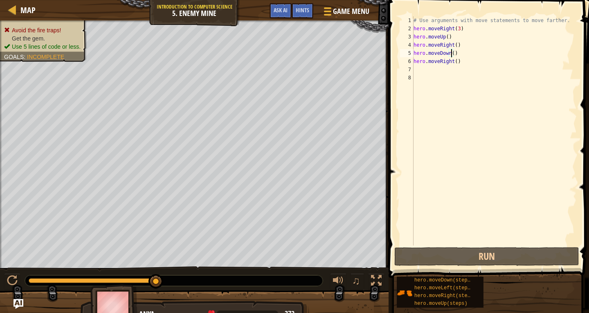
type textarea "hero.moveDown(3)"
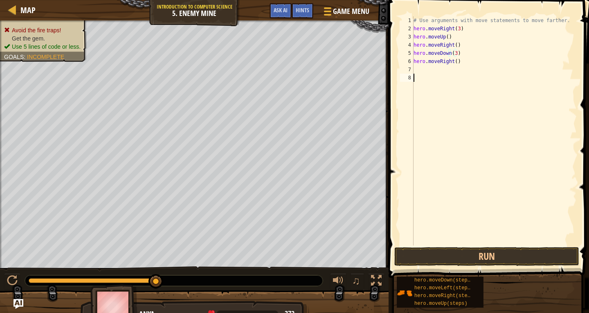
drag, startPoint x: 478, startPoint y: 77, endPoint x: 473, endPoint y: 81, distance: 6.5
click at [478, 78] on div "# Use arguments with move statements to move farther. hero . moveRight ( 3 ) he…" at bounding box center [494, 138] width 165 height 245
click at [422, 74] on div "# Use arguments with move statements to move farther. hero . moveRight ( 3 ) he…" at bounding box center [494, 138] width 165 height 245
click at [425, 68] on div "# Use arguments with move statements to move farther. hero . moveRight ( 3 ) he…" at bounding box center [494, 138] width 165 height 245
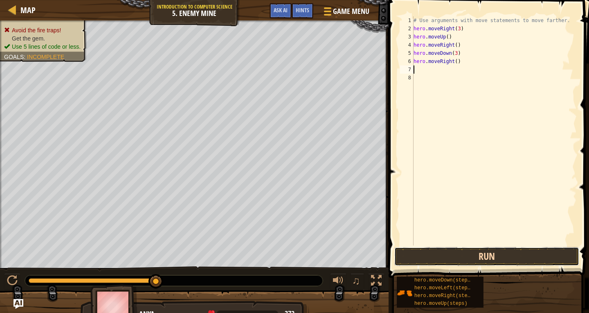
click at [471, 258] on button "Run" at bounding box center [486, 256] width 185 height 19
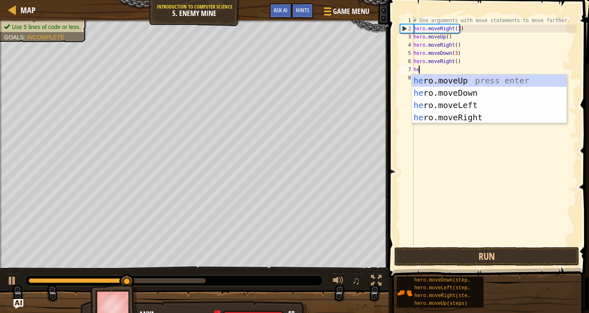
type textarea "her"
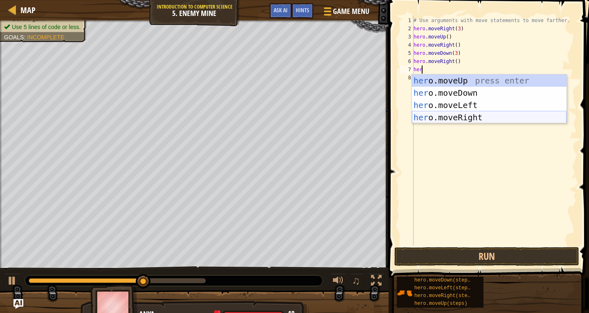
click at [442, 115] on div "her o.moveUp press enter her o.moveDown press enter her o.moveLeft press enter …" at bounding box center [489, 111] width 155 height 74
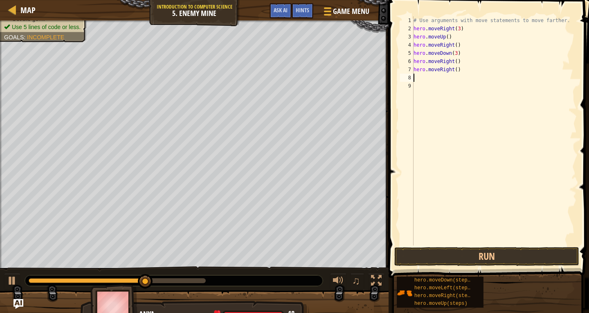
scroll to position [4, 0]
click at [494, 256] on button "Run" at bounding box center [486, 256] width 185 height 19
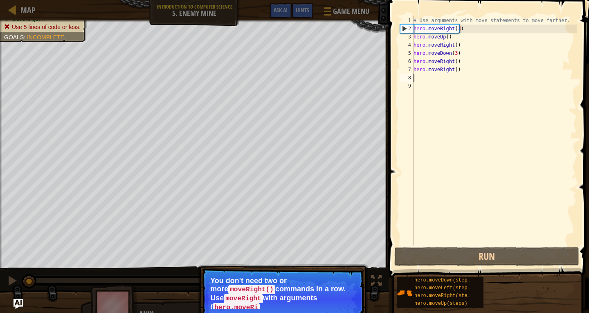
click at [462, 70] on div "# Use arguments with move statements to move farther. hero . moveRight ( 3 ) he…" at bounding box center [494, 138] width 165 height 245
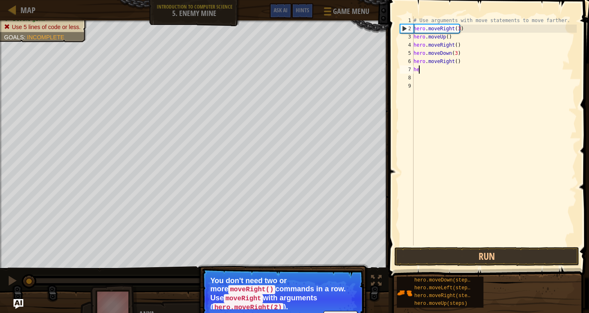
type textarea "h"
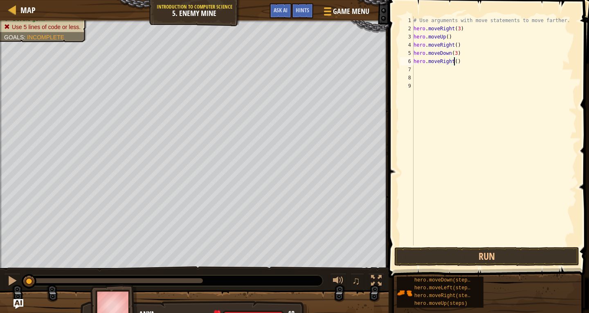
type textarea "hero.moveRight(2)"
drag, startPoint x: 494, startPoint y: 248, endPoint x: 489, endPoint y: 250, distance: 4.9
click at [495, 250] on button "Run" at bounding box center [486, 256] width 185 height 19
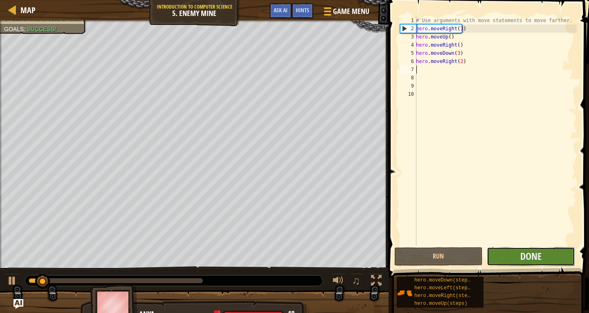
click at [502, 250] on button "Done" at bounding box center [531, 256] width 88 height 19
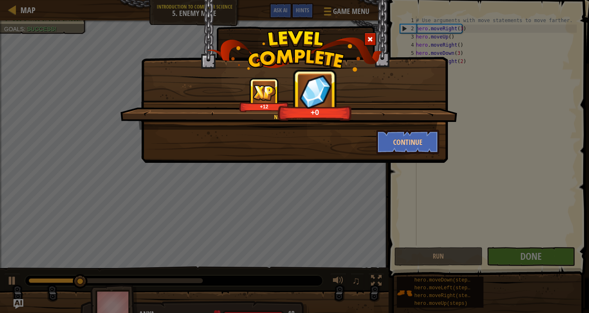
drag, startPoint x: 378, startPoint y: 159, endPoint x: 404, endPoint y: 151, distance: 26.5
click at [379, 159] on div "Nice moves! +12 +0 Continue" at bounding box center [294, 81] width 307 height 163
click at [410, 146] on button "Continue" at bounding box center [407, 142] width 63 height 25
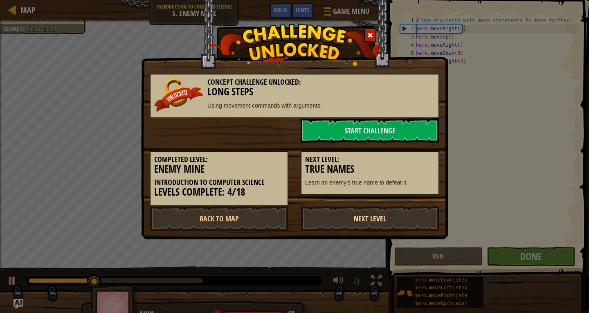
click at [345, 212] on link "Next Level" at bounding box center [370, 218] width 139 height 25
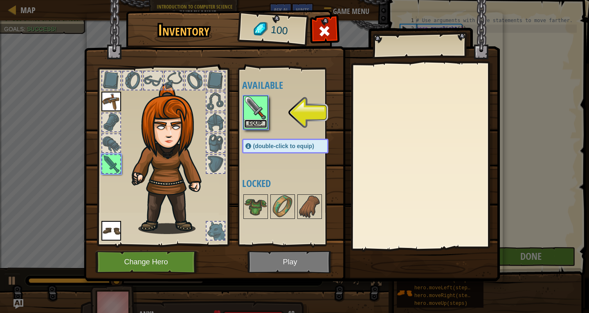
click at [253, 123] on button "Equip" at bounding box center [255, 123] width 23 height 9
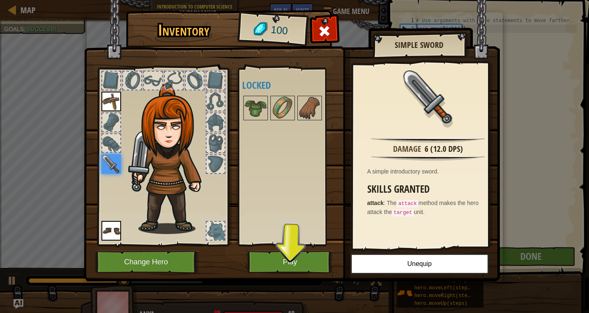
drag, startPoint x: 296, startPoint y: 278, endPoint x: 292, endPoint y: 263, distance: 14.7
click at [296, 273] on div "Inventory 100 Available Equip Equip Equip (double-click to equip) Locked Simple…" at bounding box center [295, 147] width 416 height 270
click at [291, 258] on button "Play" at bounding box center [289, 262] width 85 height 22
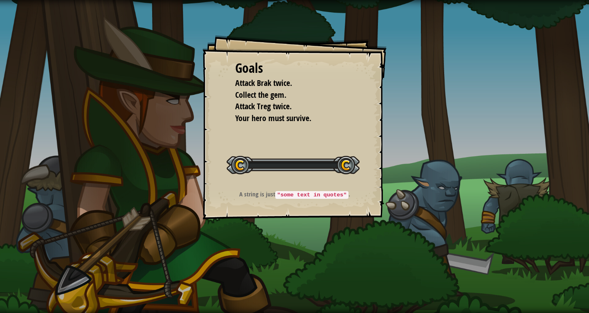
click at [292, 269] on div "Goals Attack Brak twice. Collect the gem. Attack Treg twice. Your hero must sur…" at bounding box center [294, 156] width 589 height 313
drag, startPoint x: 291, startPoint y: 264, endPoint x: 289, endPoint y: 259, distance: 5.7
click at [289, 260] on div "Goals Attack Brak twice. Collect the gem. Attack Treg twice. Your hero must sur…" at bounding box center [294, 156] width 589 height 313
click at [257, 246] on div "Goals Attack Brak twice. Collect the gem. Attack Treg twice. Your hero must sur…" at bounding box center [294, 156] width 589 height 313
drag, startPoint x: 200, startPoint y: 227, endPoint x: 242, endPoint y: 229, distance: 41.8
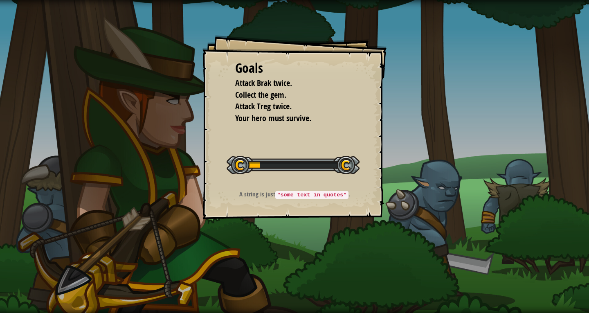
click at [242, 229] on div "Goals Attack Brak twice. Collect the gem. Attack Treg twice. Your hero must sur…" at bounding box center [294, 156] width 589 height 313
click at [201, 187] on div "Goals Attack Brak twice. Collect the gem. Attack Treg twice. Your hero must sur…" at bounding box center [294, 156] width 589 height 313
drag, startPoint x: 177, startPoint y: 175, endPoint x: 166, endPoint y: 169, distance: 12.6
click at [177, 174] on div "Goals Attack Brak twice. Collect the gem. Attack Treg twice. Your hero must sur…" at bounding box center [294, 156] width 589 height 313
click at [131, 166] on div "Goals Attack Brak twice. Collect the gem. Attack Treg twice. Your hero must sur…" at bounding box center [294, 156] width 589 height 313
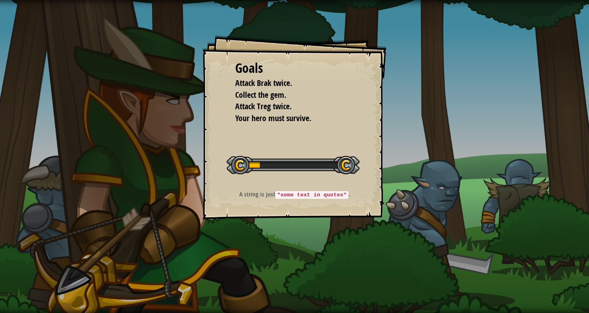
drag, startPoint x: 225, startPoint y: 222, endPoint x: 226, endPoint y: 209, distance: 13.5
click at [226, 209] on div "Goals Attack Brak twice. Collect the gem. Attack Treg twice. Your hero must sur…" at bounding box center [294, 127] width 184 height 184
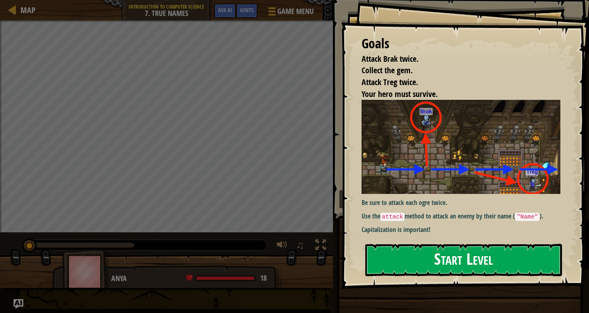
click at [484, 264] on button "Start Level" at bounding box center [463, 260] width 197 height 32
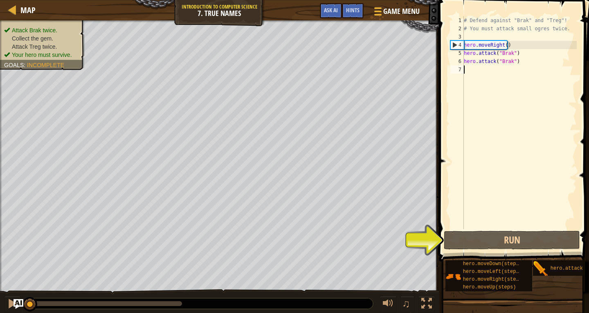
click at [504, 45] on div "# Defend against "Brak" and "Treg"! # You must attack small ogres twice. hero .…" at bounding box center [519, 130] width 114 height 229
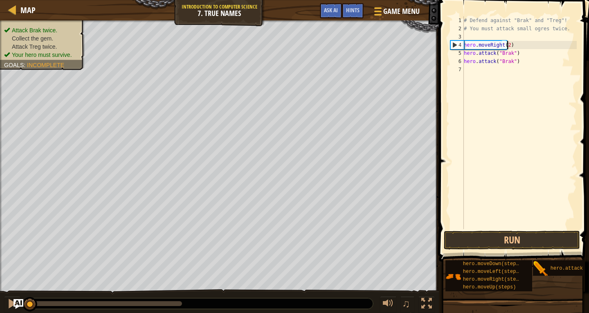
scroll to position [4, 3]
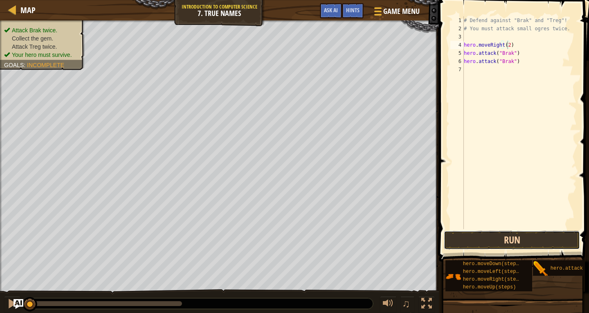
click at [517, 236] on button "Run" at bounding box center [512, 240] width 136 height 19
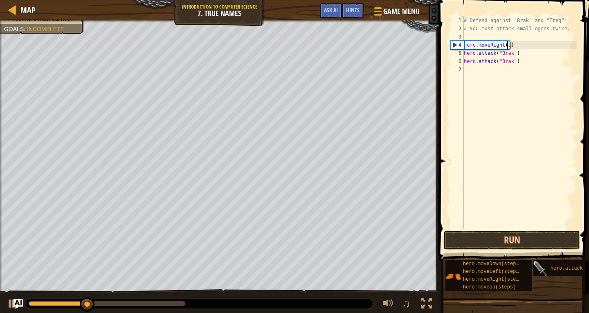
type textarea "hero.moveRight(1)"
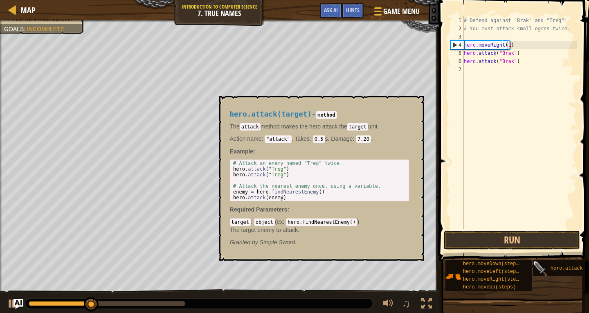
drag, startPoint x: 535, startPoint y: 269, endPoint x: 529, endPoint y: 268, distance: 6.3
click at [533, 269] on div "hero.moveDown(steps) hero.moveLeft(steps) hero.moveRight(steps) hero.moveUp(ste…" at bounding box center [514, 276] width 138 height 32
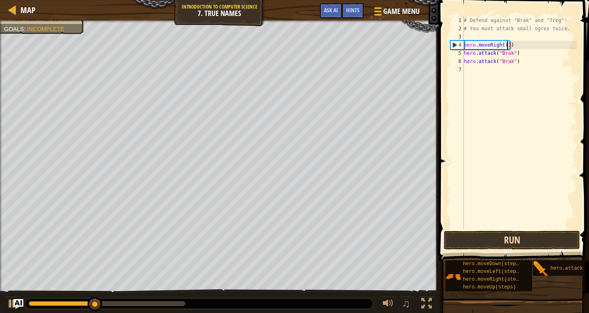
click at [518, 246] on div "hero.moveRight(1) 1 2 3 4 5 6 7 # Defend against "Brak" and "Treg"! # You must …" at bounding box center [512, 146] width 153 height 285
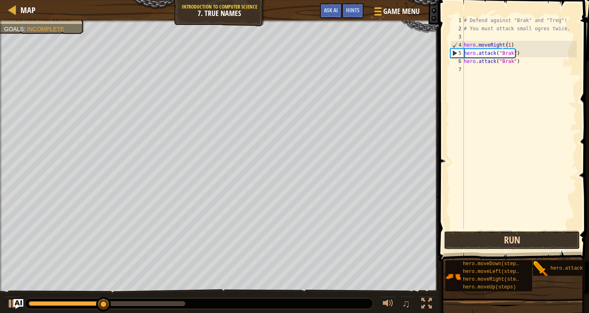
click at [516, 239] on button "Run" at bounding box center [512, 240] width 136 height 19
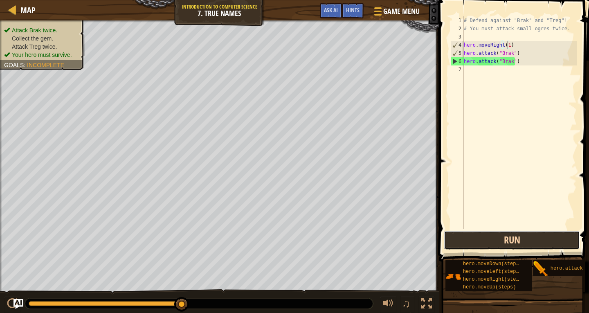
click at [512, 233] on button "Run" at bounding box center [512, 240] width 136 height 19
click at [476, 73] on div "# Defend against "Brak" and "Treg"! # You must attack small ogres twice. hero .…" at bounding box center [519, 130] width 114 height 229
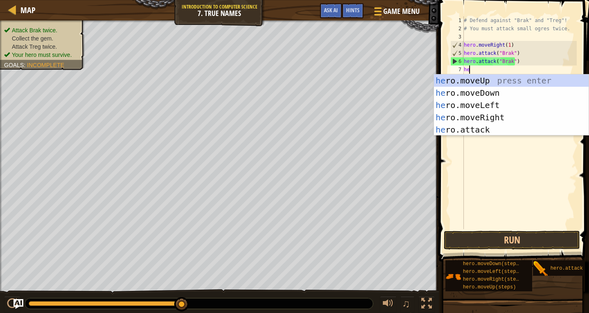
type textarea "her"
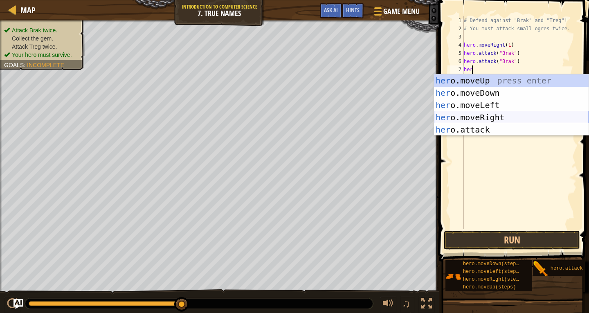
click at [484, 117] on div "her o.moveUp press enter her o.moveDown press enter her o.moveLeft press enter …" at bounding box center [511, 117] width 155 height 86
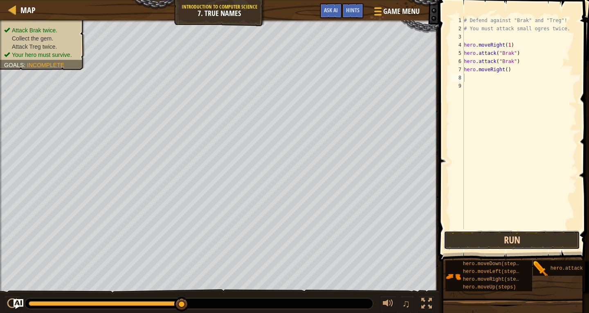
drag, startPoint x: 522, startPoint y: 242, endPoint x: 520, endPoint y: 238, distance: 4.7
click at [521, 239] on button "Run" at bounding box center [512, 240] width 136 height 19
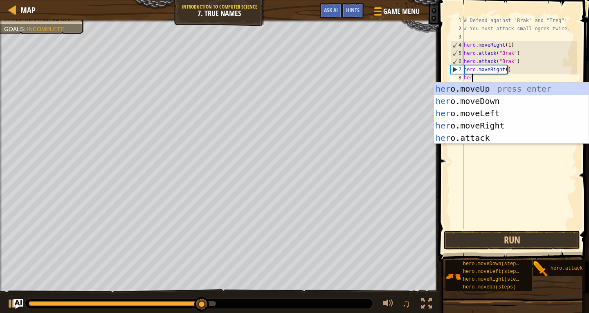
click at [502, 143] on div "her o.moveUp press enter her o.moveDown press enter her o.moveLeft press enter …" at bounding box center [511, 126] width 155 height 86
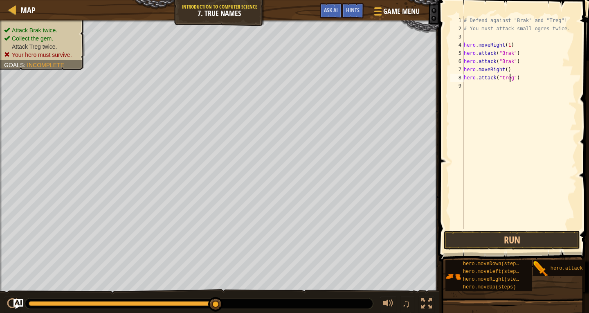
scroll to position [4, 4]
type textarea "hero.attack("treg")"
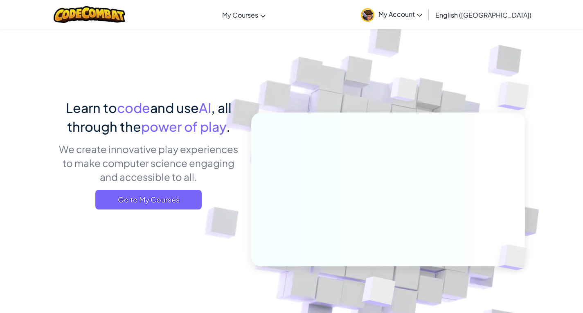
click at [426, 7] on link "My Account" at bounding box center [392, 15] width 70 height 26
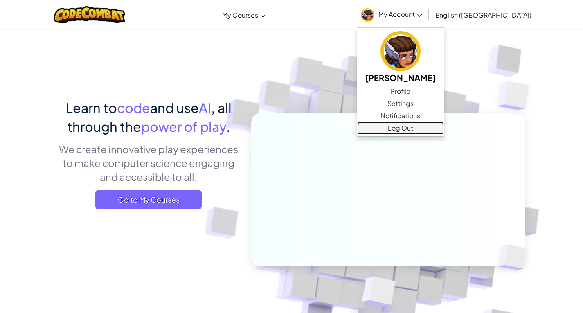
click at [444, 125] on link "Log Out" at bounding box center [400, 128] width 87 height 12
